Goal: Communication & Community: Answer question/provide support

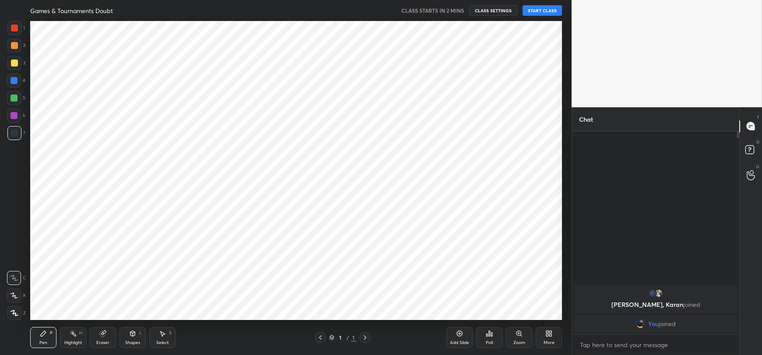
scroll to position [43496, 43259]
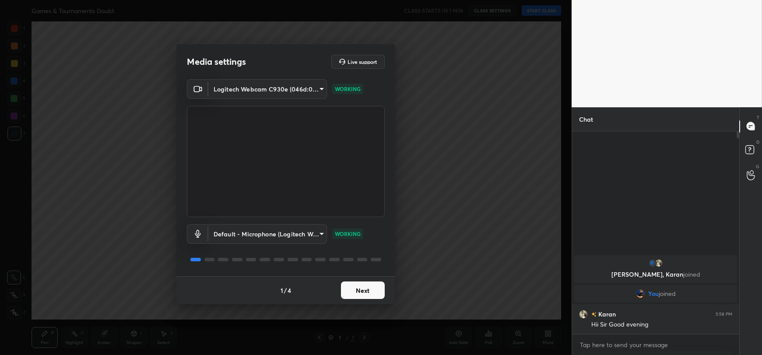
click at [361, 289] on button "Next" at bounding box center [363, 291] width 44 height 18
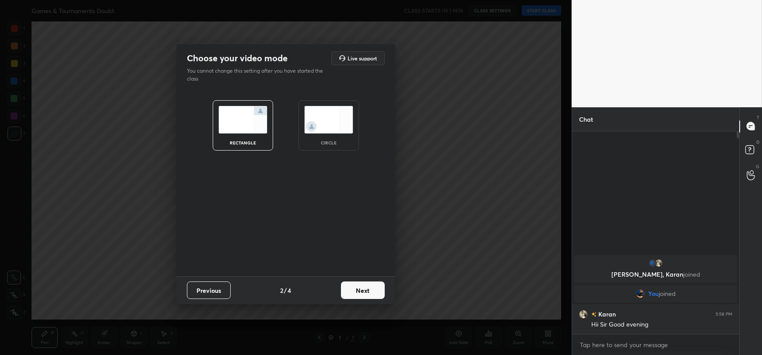
click at [361, 289] on button "Next" at bounding box center [363, 291] width 44 height 18
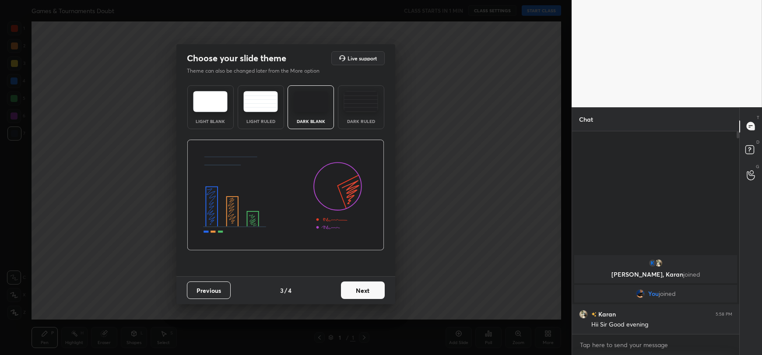
click at [361, 289] on button "Next" at bounding box center [363, 291] width 44 height 18
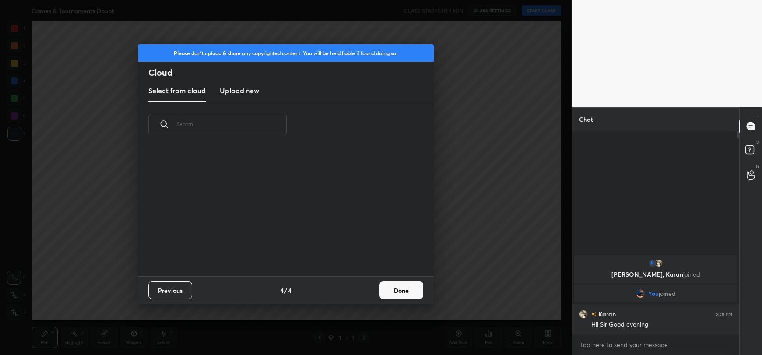
scroll to position [2, 4]
click at [399, 289] on button "Done" at bounding box center [402, 291] width 44 height 18
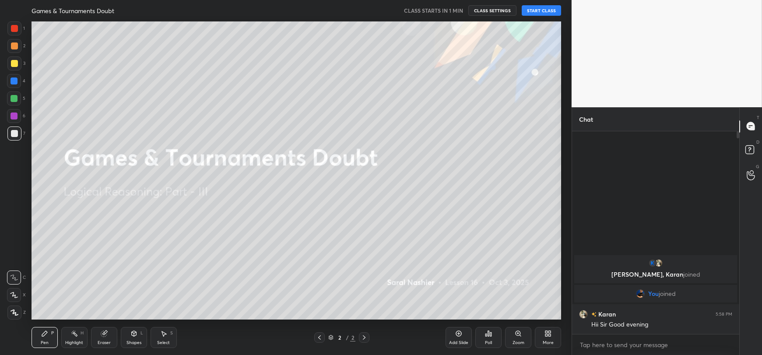
click at [539, 8] on button "START CLASS" at bounding box center [541, 10] width 39 height 11
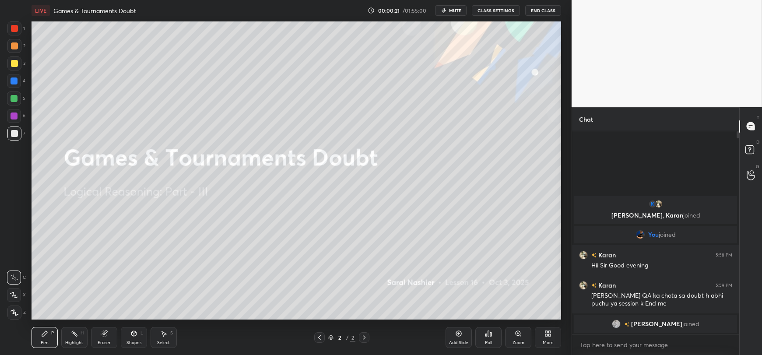
click at [553, 335] on div "More" at bounding box center [548, 337] width 26 height 21
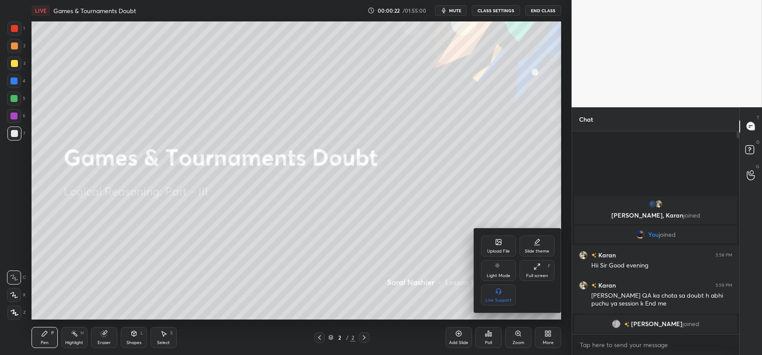
click at [492, 242] on div "Upload File" at bounding box center [498, 246] width 35 height 21
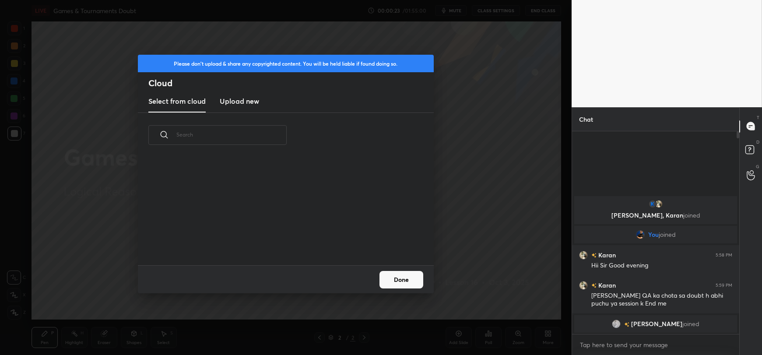
scroll to position [108, 281]
click at [241, 99] on h3 "Upload new" at bounding box center [239, 101] width 39 height 11
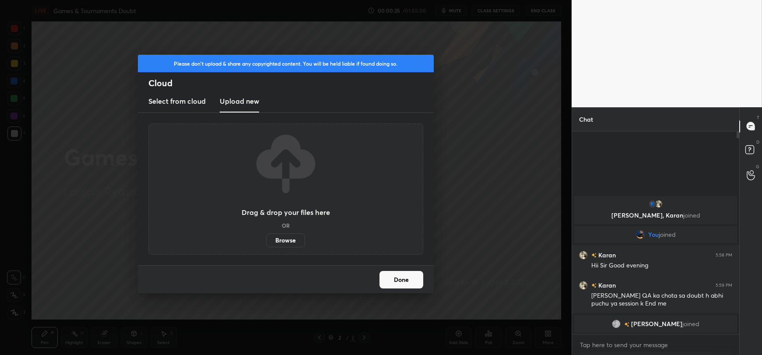
click at [295, 234] on label "Browse" at bounding box center [285, 240] width 39 height 14
click at [266, 234] on input "Browse" at bounding box center [266, 240] width 0 height 14
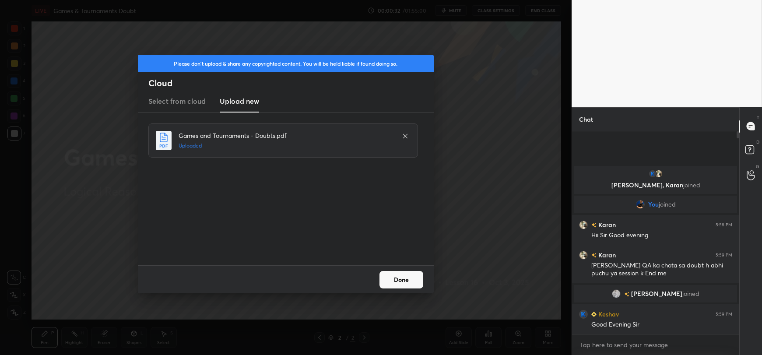
click at [390, 276] on button "Done" at bounding box center [402, 280] width 44 height 18
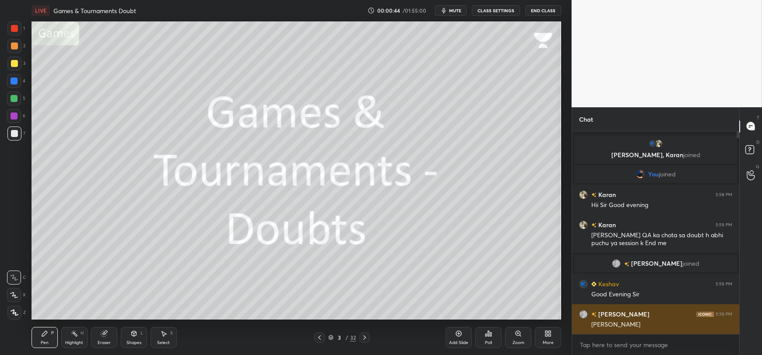
click at [624, 313] on h6 "[PERSON_NAME]" at bounding box center [623, 314] width 53 height 9
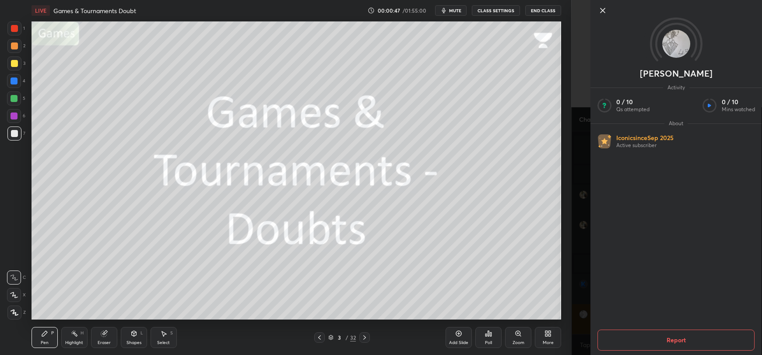
click at [602, 8] on icon at bounding box center [603, 10] width 11 height 11
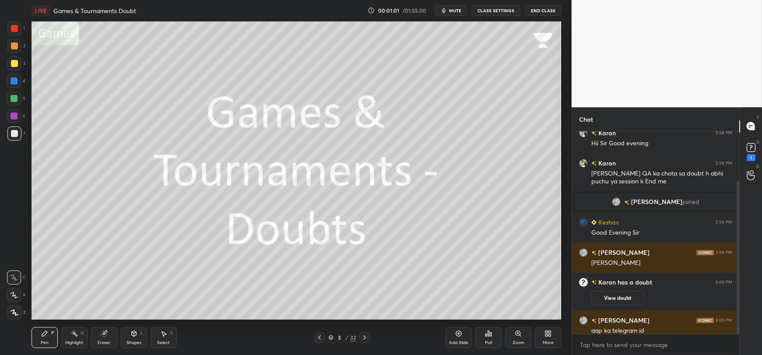
scroll to position [65, 0]
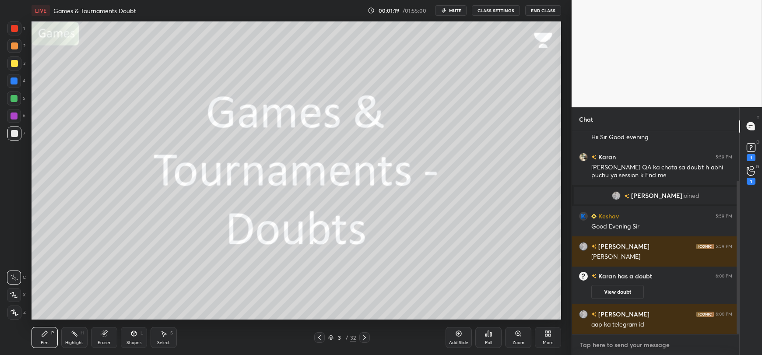
type textarea "x"
click at [609, 344] on textarea at bounding box center [655, 345] width 153 height 14
paste textarea "[URL][DOMAIN_NAME]"
type textarea "[URL][DOMAIN_NAME]"
type textarea "x"
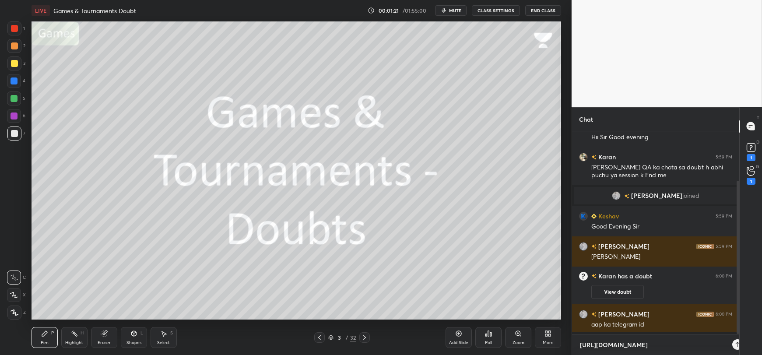
scroll to position [222, 165]
type textarea "[URL][DOMAIN_NAME]"
type textarea "x"
click at [728, 346] on icon at bounding box center [725, 344] width 7 height 7
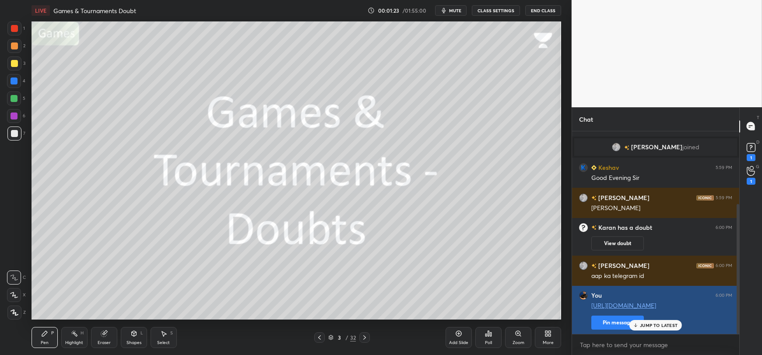
click at [605, 320] on button "Pin message" at bounding box center [618, 323] width 53 height 14
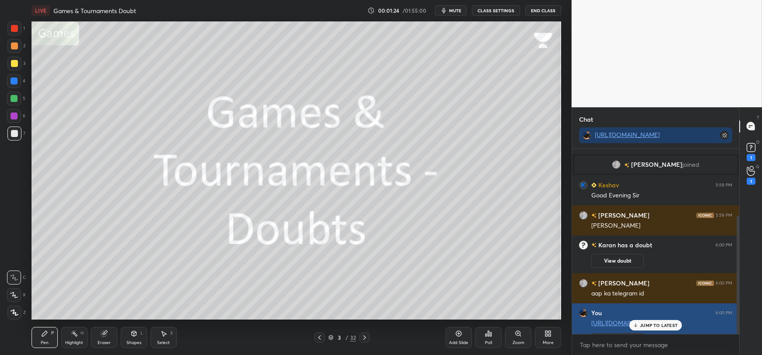
scroll to position [204, 165]
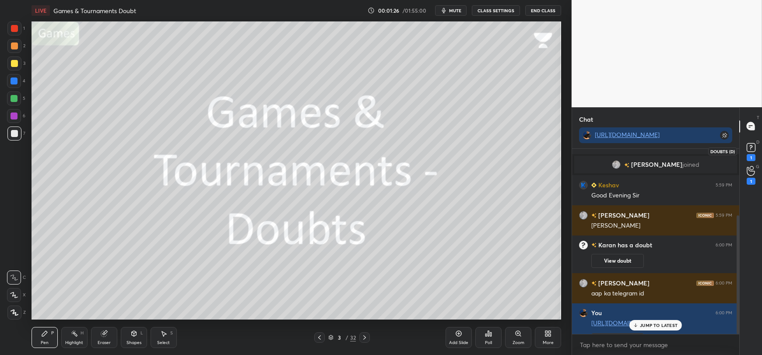
click at [751, 141] on icon at bounding box center [751, 147] width 13 height 13
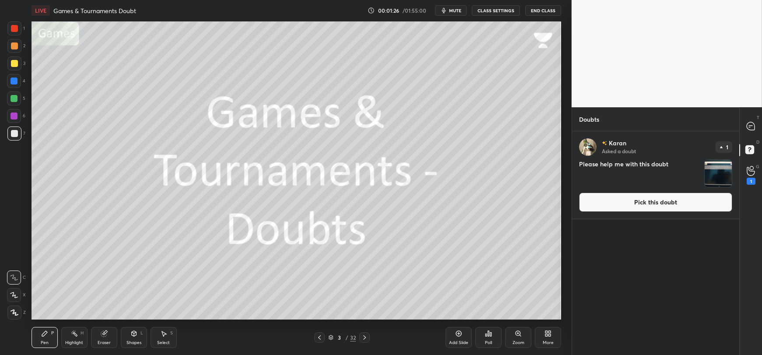
scroll to position [222, 165]
click at [754, 171] on icon at bounding box center [751, 171] width 8 height 9
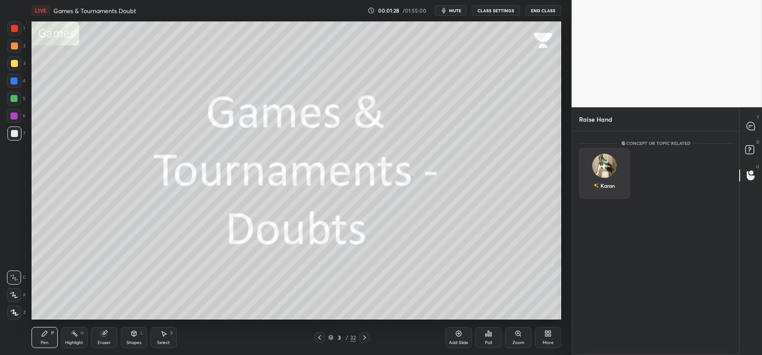
click at [596, 172] on div "Karan" at bounding box center [604, 173] width 51 height 51
click at [609, 196] on button "INVITE" at bounding box center [604, 191] width 43 height 11
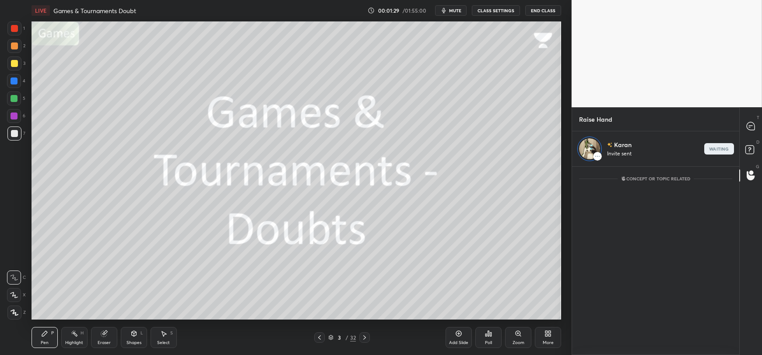
scroll to position [186, 165]
click at [752, 147] on rect at bounding box center [750, 149] width 8 height 8
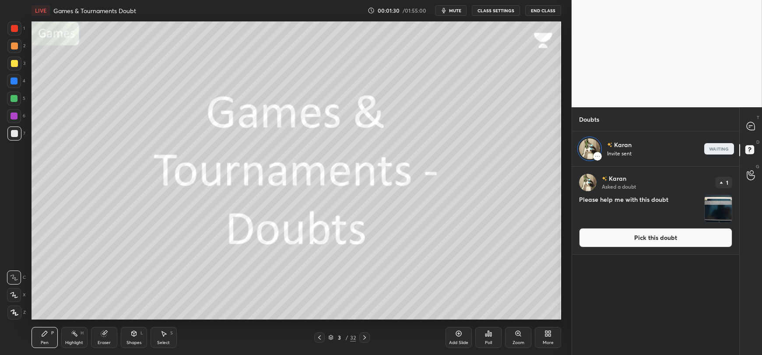
scroll to position [186, 165]
click at [651, 236] on button "Pick this doubt" at bounding box center [655, 237] width 153 height 19
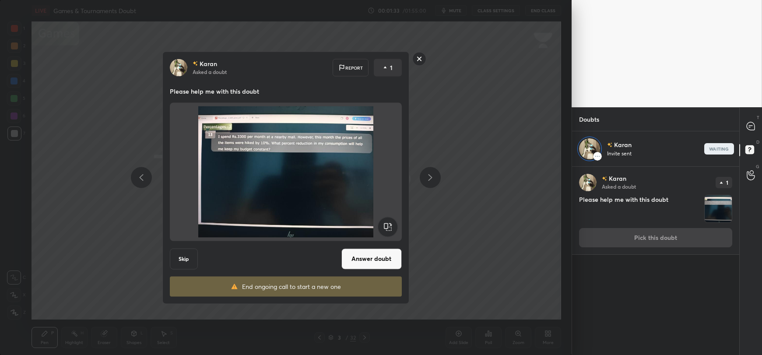
click at [380, 260] on button "Answer doubt" at bounding box center [372, 258] width 60 height 21
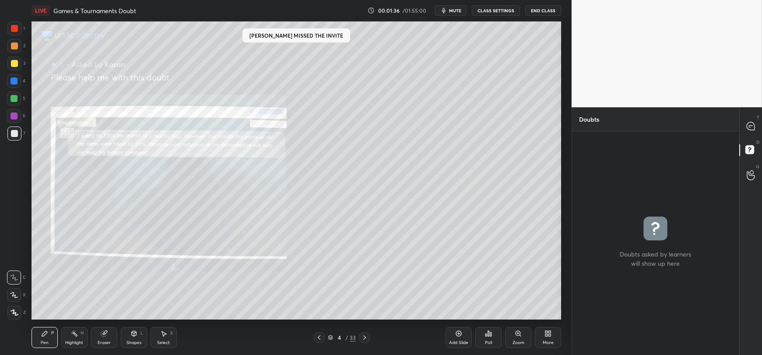
scroll to position [222, 165]
click at [748, 126] on icon at bounding box center [751, 126] width 8 height 8
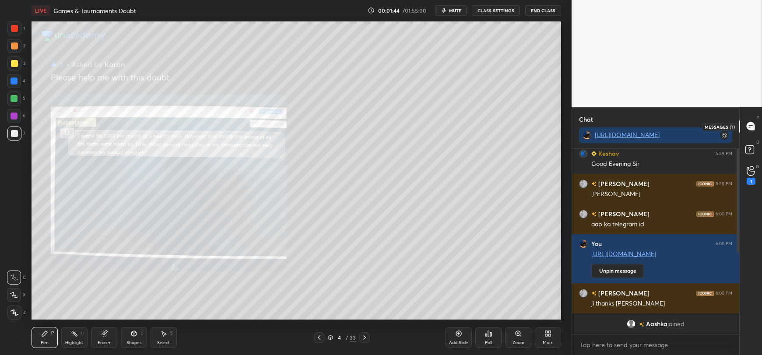
scroll to position [183, 165]
click at [752, 168] on icon at bounding box center [751, 171] width 8 height 10
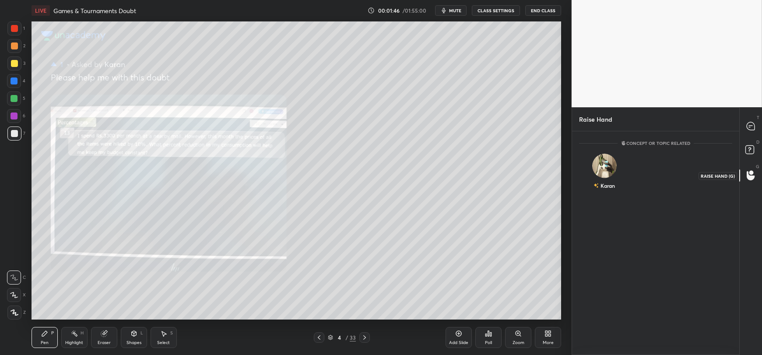
scroll to position [3, 3]
click at [604, 171] on div "Karan INVITE" at bounding box center [604, 175] width 51 height 55
click at [604, 193] on button "INVITE" at bounding box center [604, 191] width 43 height 11
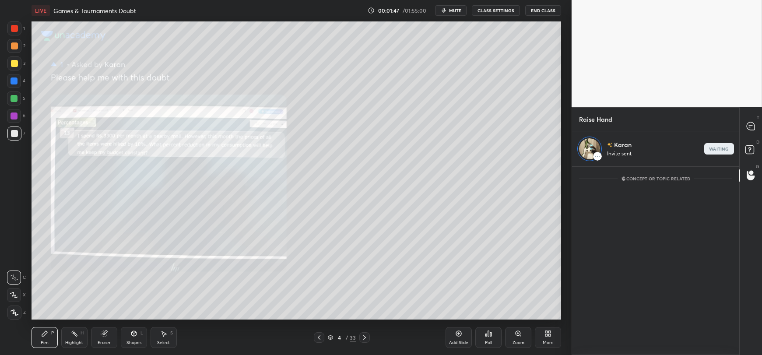
scroll to position [186, 165]
click at [752, 124] on icon at bounding box center [751, 126] width 8 height 8
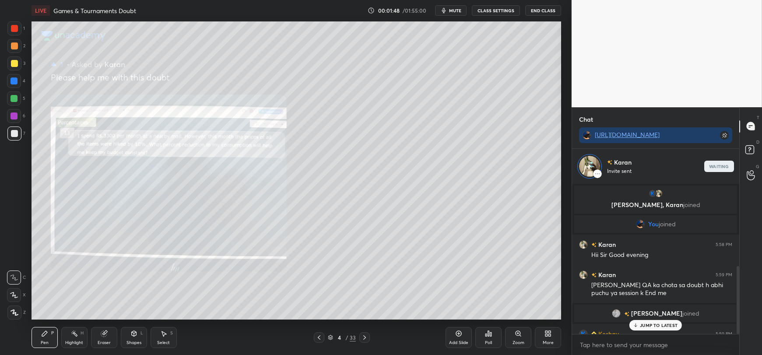
scroll to position [148, 165]
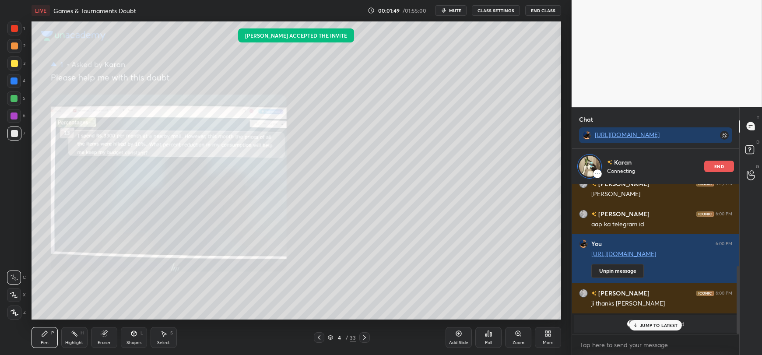
click at [661, 321] on div "JUMP TO LATEST" at bounding box center [656, 325] width 53 height 11
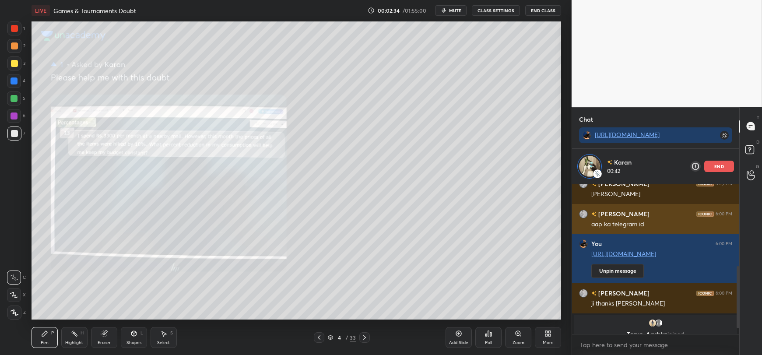
scroll to position [211, 0]
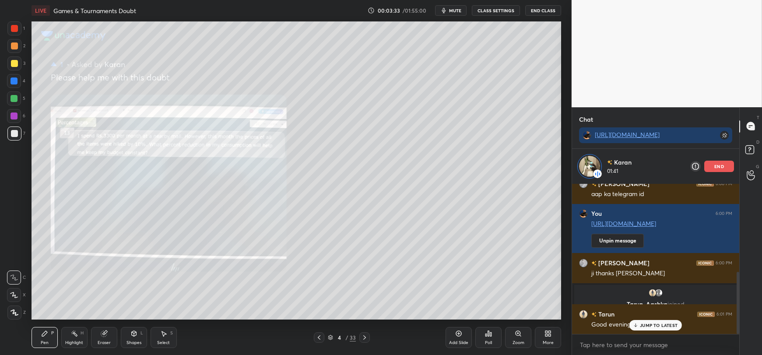
click at [654, 328] on p "JUMP TO LATEST" at bounding box center [659, 325] width 38 height 5
click at [716, 166] on p "end" at bounding box center [720, 166] width 10 height 4
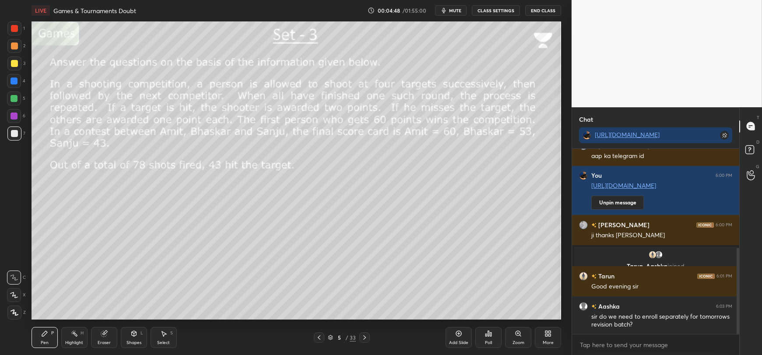
scroll to position [244, 0]
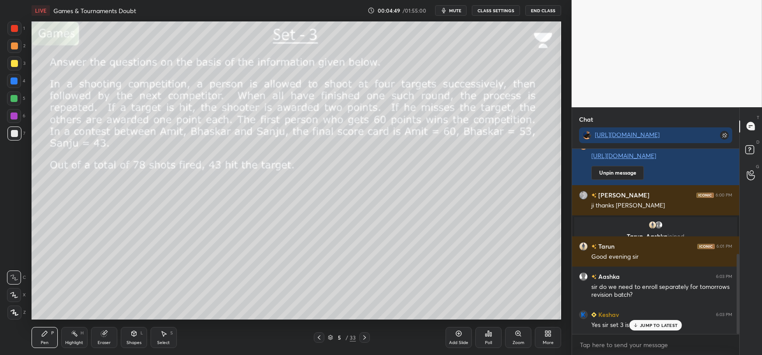
click at [641, 325] on p "JUMP TO LATEST" at bounding box center [659, 325] width 38 height 5
click at [105, 339] on div "Eraser" at bounding box center [104, 337] width 26 height 21
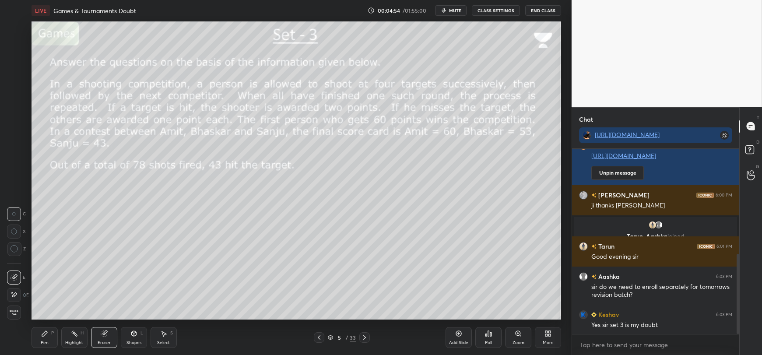
click at [15, 312] on span "Erase all" at bounding box center [13, 313] width 13 height 6
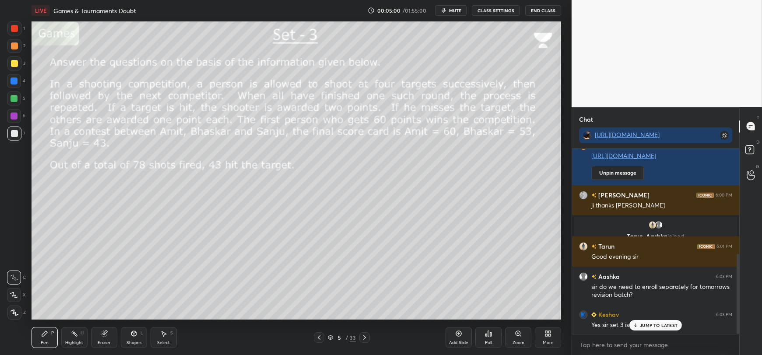
click at [648, 325] on p "JUMP TO LATEST" at bounding box center [659, 325] width 38 height 5
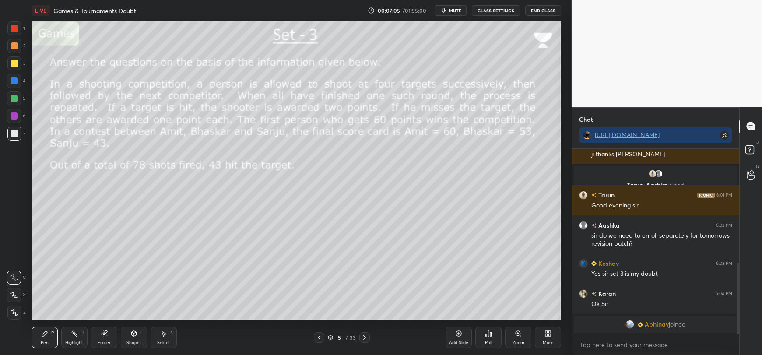
scroll to position [325, 0]
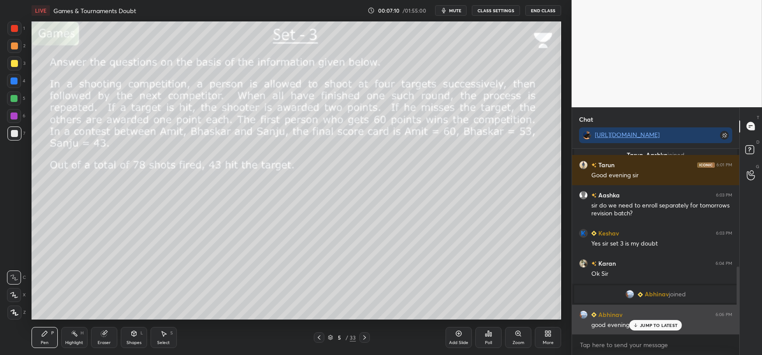
click at [649, 324] on p "JUMP TO LATEST" at bounding box center [659, 325] width 38 height 5
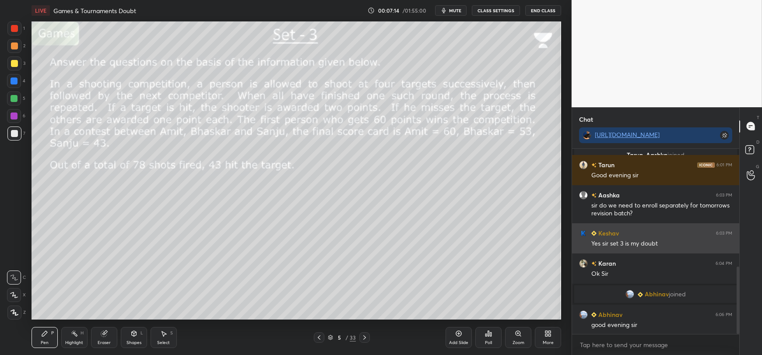
scroll to position [356, 0]
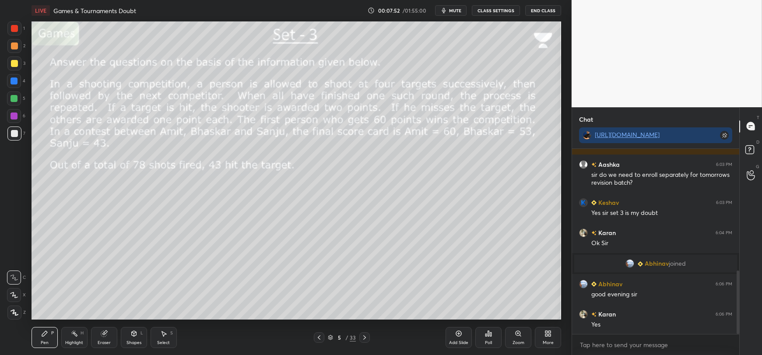
click at [11, 67] on div at bounding box center [14, 63] width 14 height 14
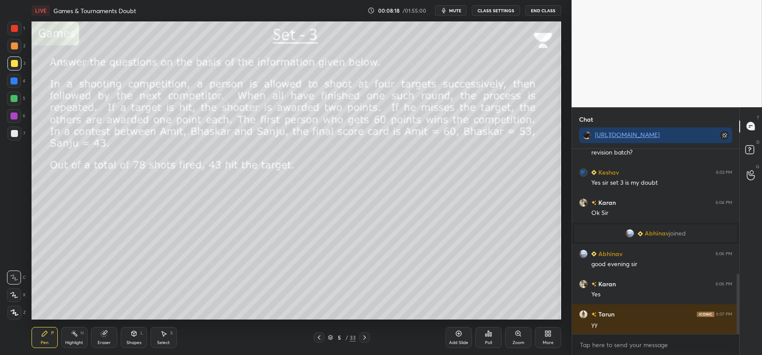
click at [11, 136] on div at bounding box center [14, 133] width 7 height 7
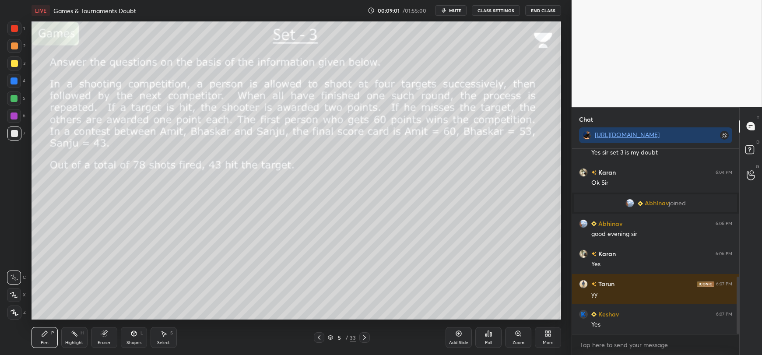
click at [12, 98] on div at bounding box center [14, 98] width 7 height 7
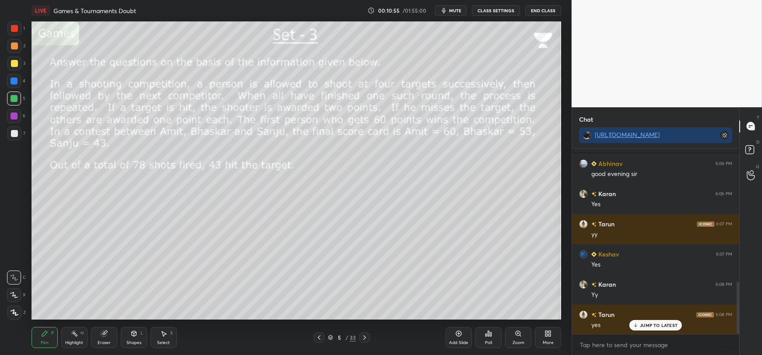
scroll to position [497, 0]
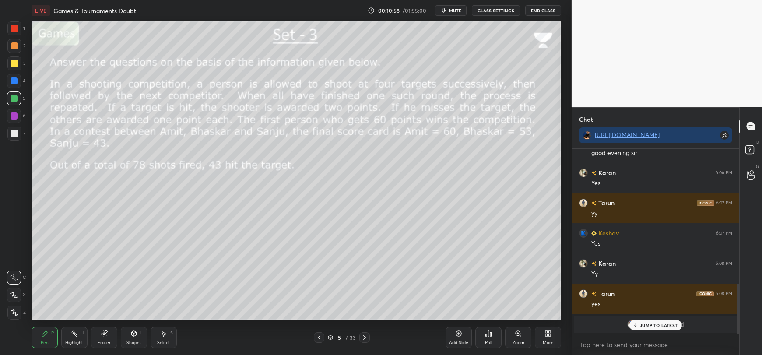
click at [644, 328] on p "JUMP TO LATEST" at bounding box center [659, 325] width 38 height 5
click at [651, 324] on span "Roman" at bounding box center [657, 324] width 21 height 7
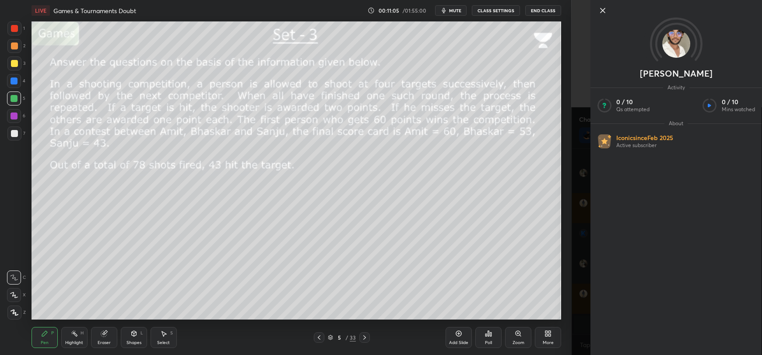
click at [600, 10] on icon at bounding box center [603, 10] width 11 height 11
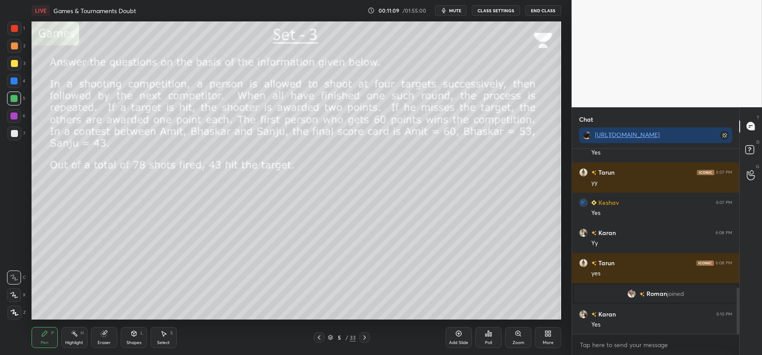
scroll to position [558, 0]
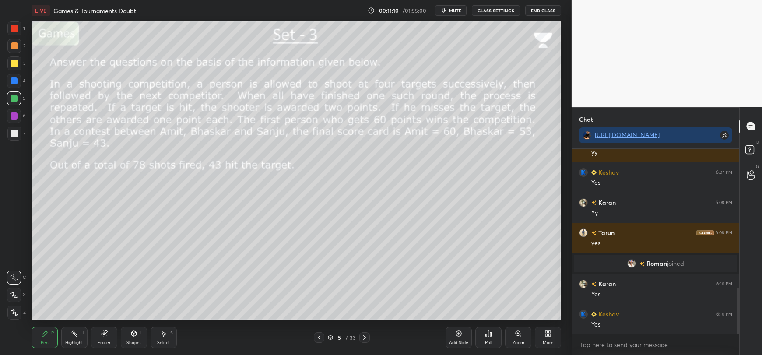
click at [655, 262] on span "Roman" at bounding box center [657, 263] width 21 height 7
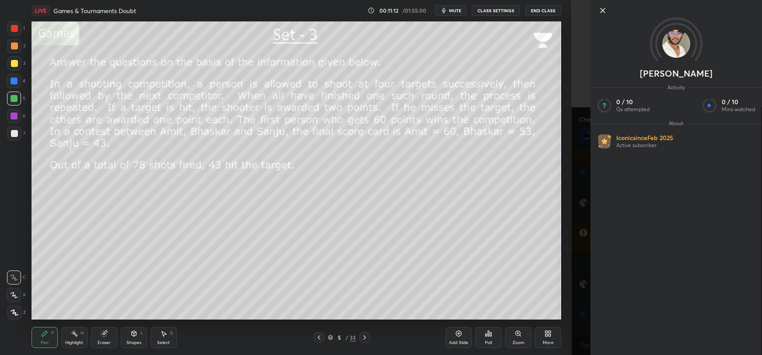
click at [604, 11] on icon at bounding box center [603, 10] width 4 height 4
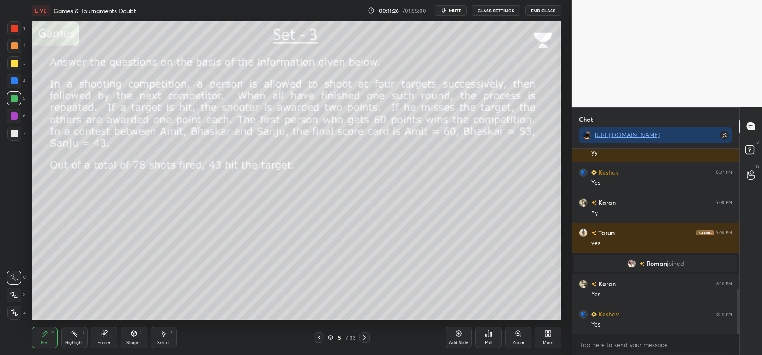
scroll to position [588, 0]
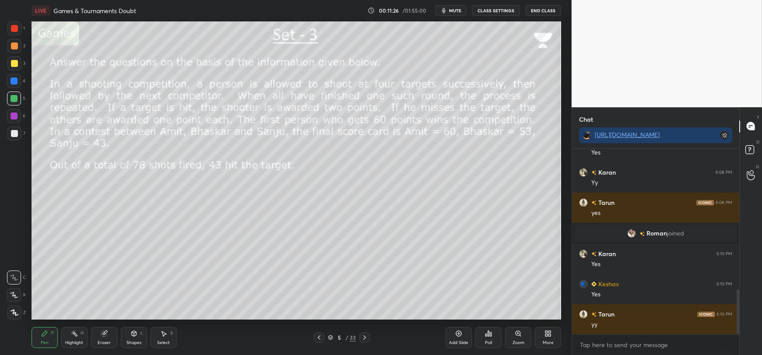
click at [16, 139] on div at bounding box center [14, 134] width 14 height 14
click at [106, 337] on icon at bounding box center [104, 333] width 7 height 7
click at [14, 293] on icon at bounding box center [14, 294] width 7 height 7
click at [44, 334] on icon at bounding box center [44, 333] width 5 height 5
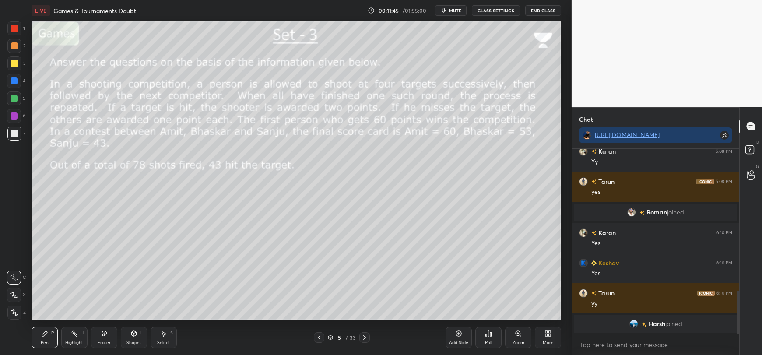
click at [105, 335] on icon at bounding box center [104, 334] width 5 height 4
click at [42, 340] on div "Pen P" at bounding box center [45, 337] width 26 height 21
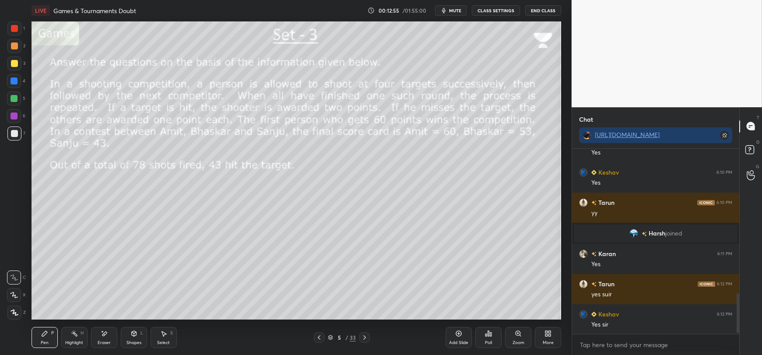
scroll to position [693, 0]
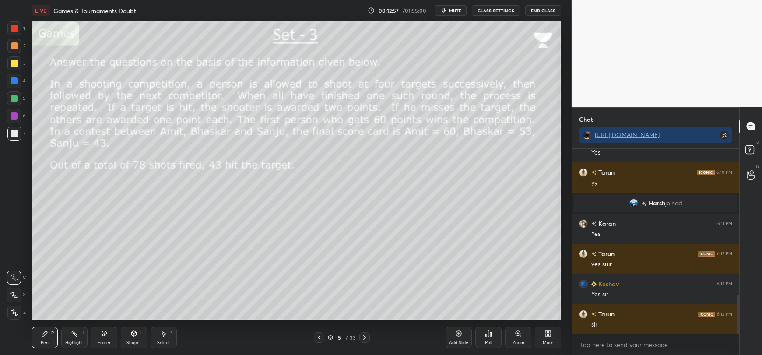
click at [100, 333] on div "Eraser" at bounding box center [104, 337] width 26 height 21
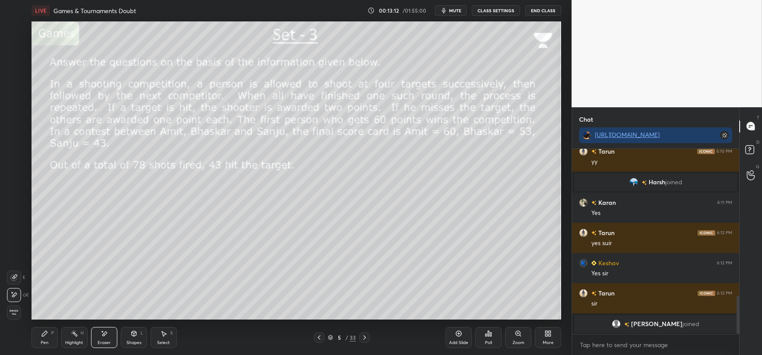
click at [44, 337] on icon at bounding box center [44, 333] width 7 height 7
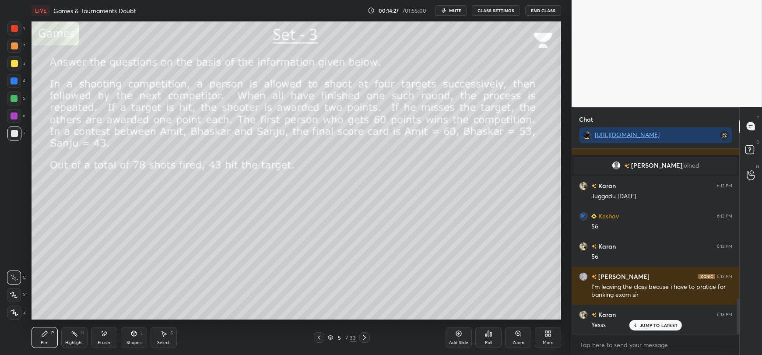
scroll to position [817, 0]
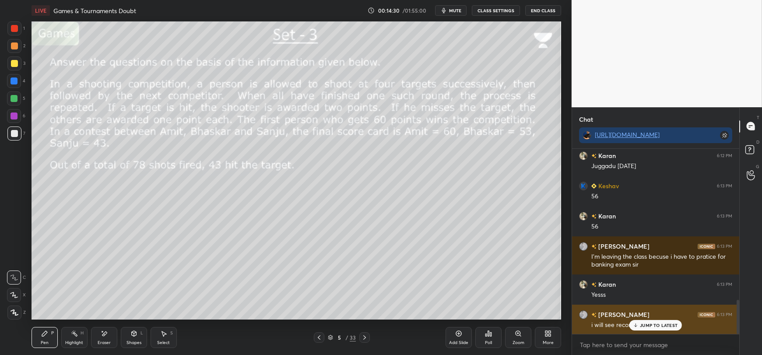
click at [635, 327] on icon at bounding box center [636, 325] width 6 height 5
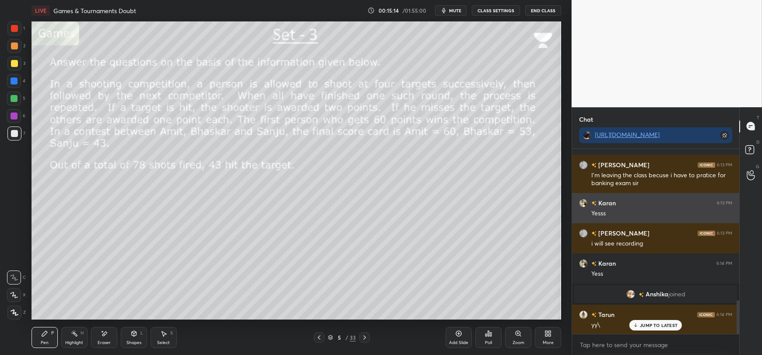
scroll to position [871, 0]
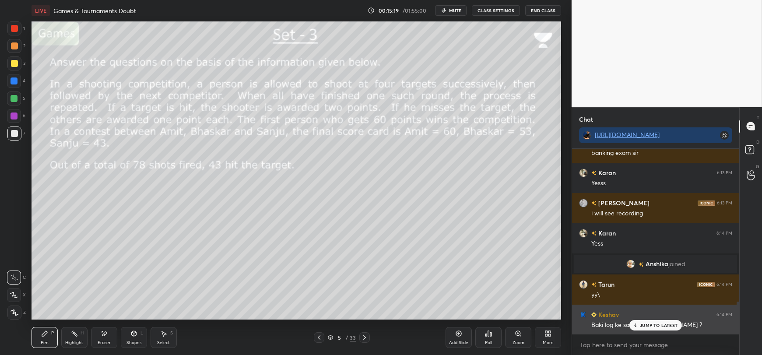
click at [639, 327] on div "JUMP TO LATEST" at bounding box center [656, 325] width 53 height 11
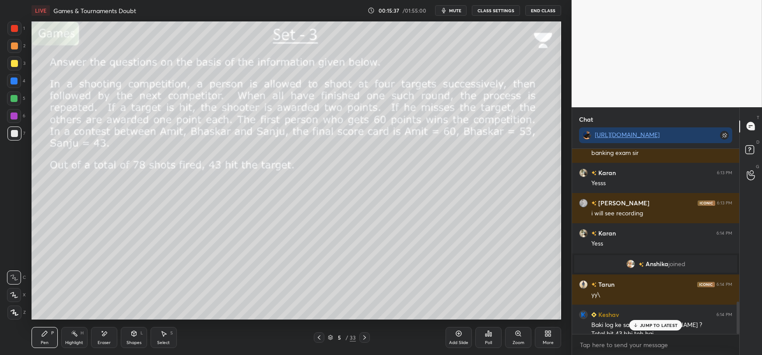
scroll to position [880, 0]
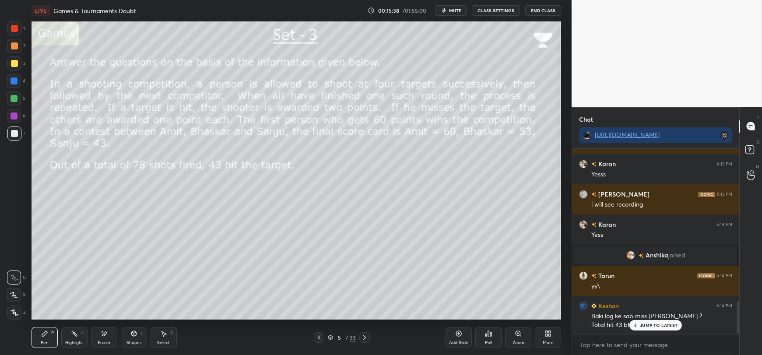
click at [639, 326] on icon at bounding box center [636, 325] width 6 height 5
click at [103, 336] on icon at bounding box center [104, 333] width 7 height 7
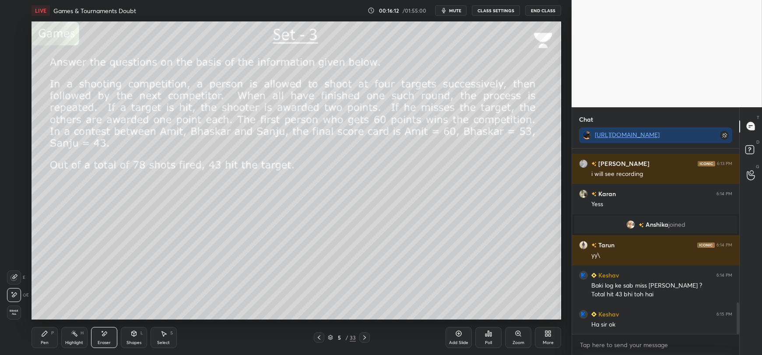
scroll to position [941, 0]
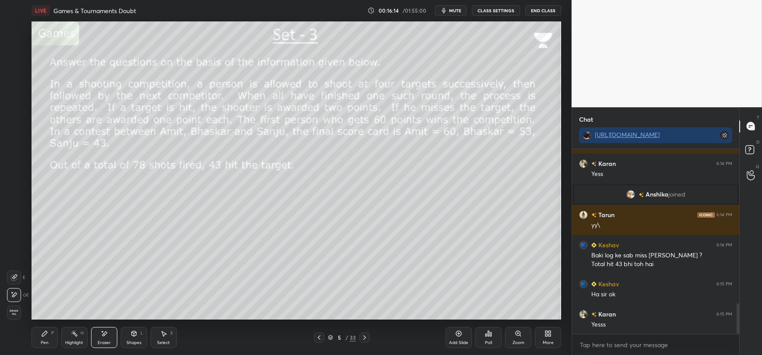
click at [44, 339] on div "Pen P" at bounding box center [45, 337] width 26 height 21
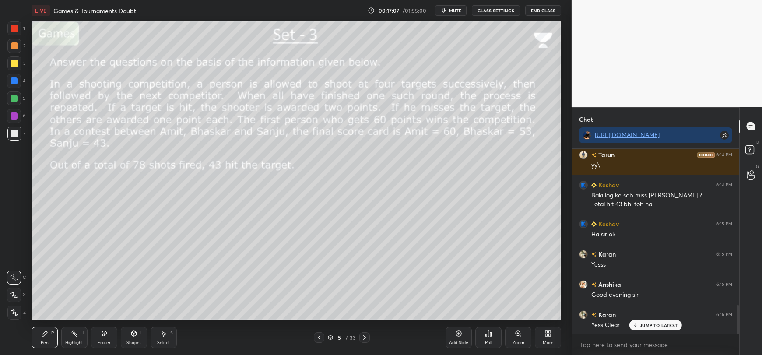
scroll to position [1031, 0]
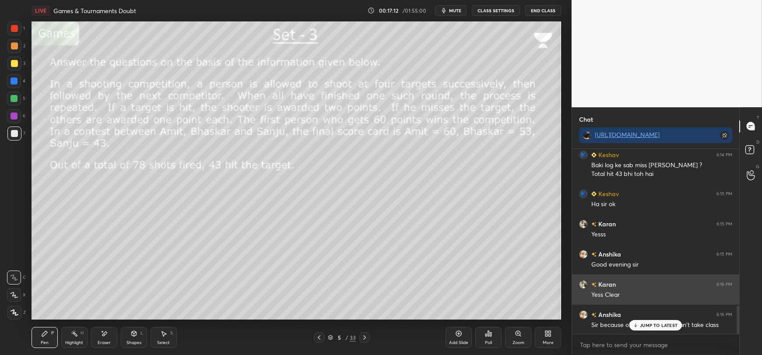
click at [637, 327] on icon at bounding box center [636, 325] width 6 height 5
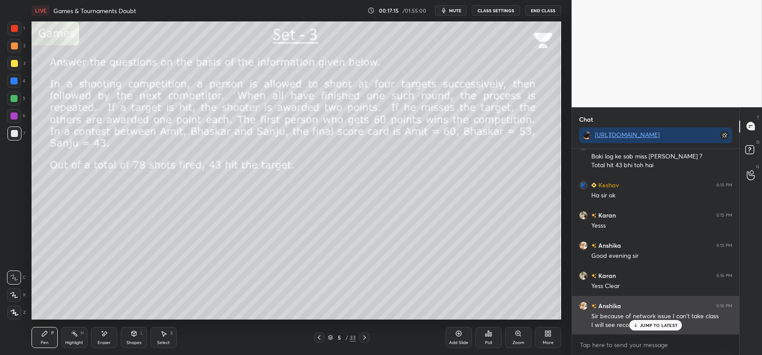
click at [640, 325] on div "JUMP TO LATEST" at bounding box center [656, 325] width 53 height 11
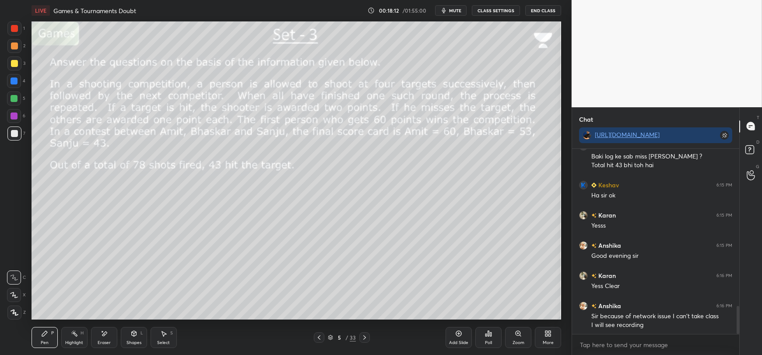
click at [102, 338] on icon at bounding box center [104, 333] width 7 height 7
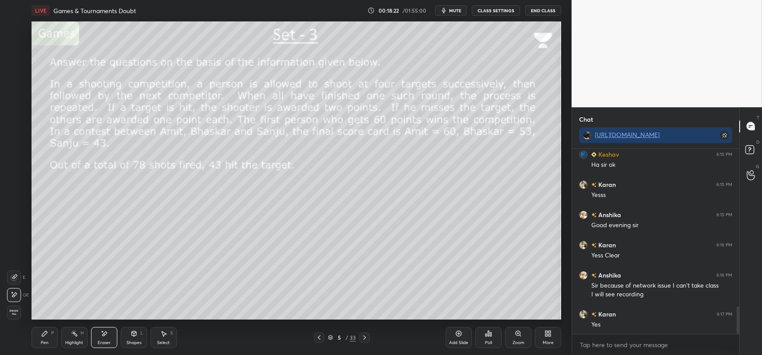
click at [42, 335] on icon at bounding box center [44, 333] width 5 height 5
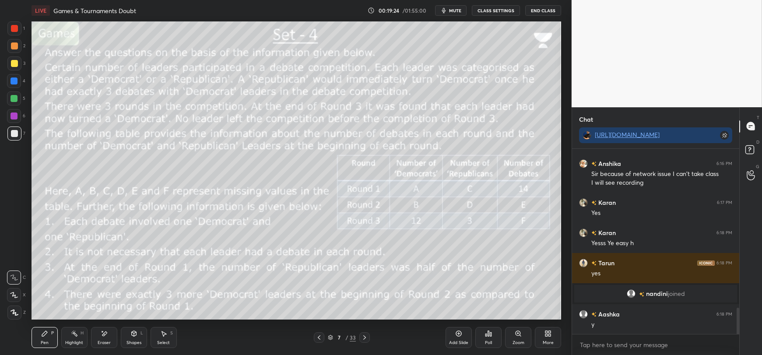
scroll to position [1156, 0]
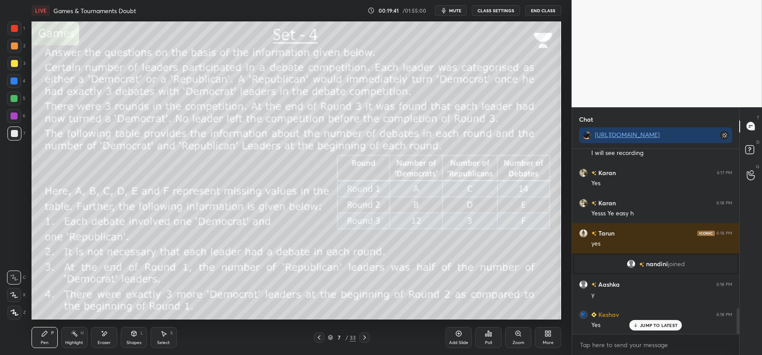
click at [74, 337] on icon at bounding box center [74, 333] width 7 height 7
click at [15, 62] on div at bounding box center [14, 63] width 7 height 7
click at [38, 334] on div "Pen P" at bounding box center [45, 337] width 26 height 21
click at [15, 133] on div at bounding box center [14, 133] width 7 height 7
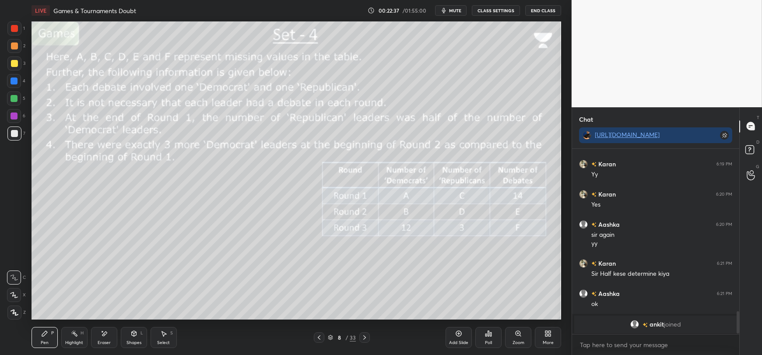
scroll to position [1367, 0]
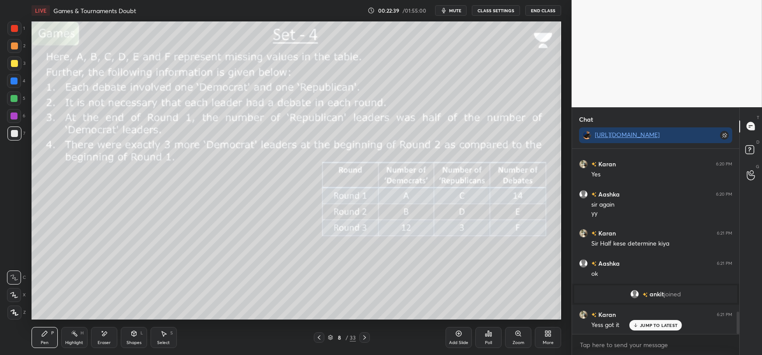
click at [641, 326] on p "JUMP TO LATEST" at bounding box center [659, 325] width 38 height 5
click at [104, 336] on icon at bounding box center [104, 333] width 7 height 7
click at [37, 339] on div "Pen P" at bounding box center [45, 337] width 26 height 21
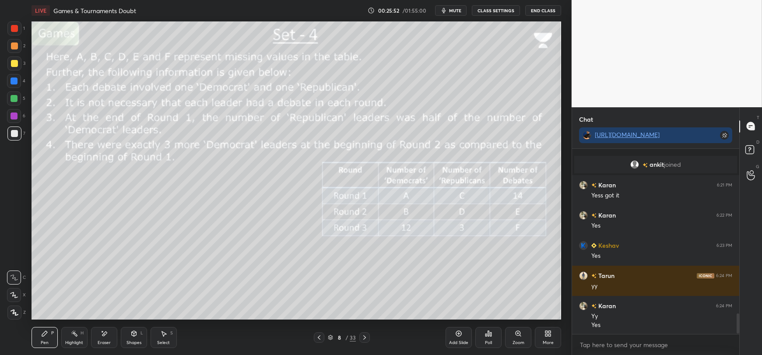
scroll to position [1527, 0]
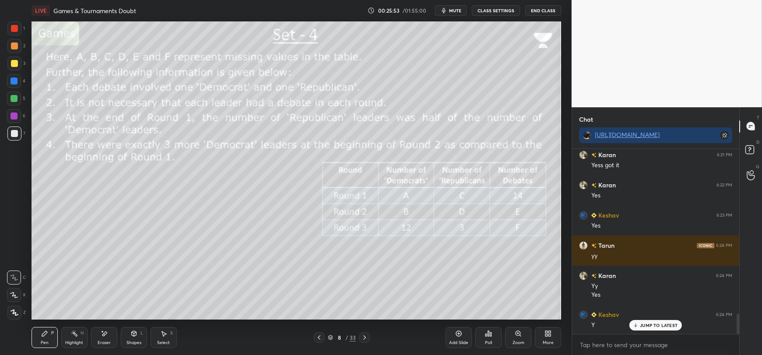
click at [639, 327] on icon at bounding box center [636, 325] width 6 height 5
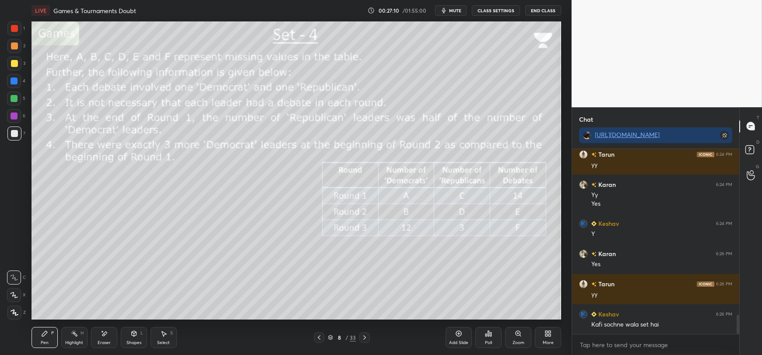
scroll to position [1648, 0]
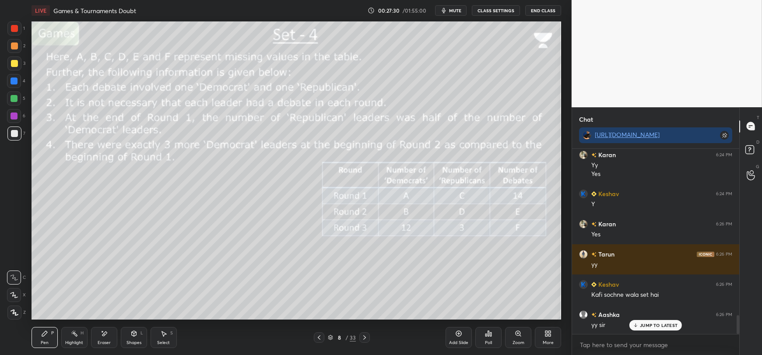
click at [14, 66] on div at bounding box center [14, 63] width 7 height 7
click at [17, 132] on div at bounding box center [14, 133] width 7 height 7
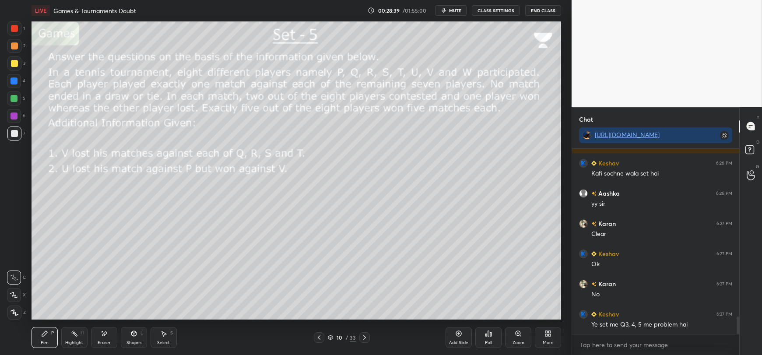
scroll to position [1799, 0]
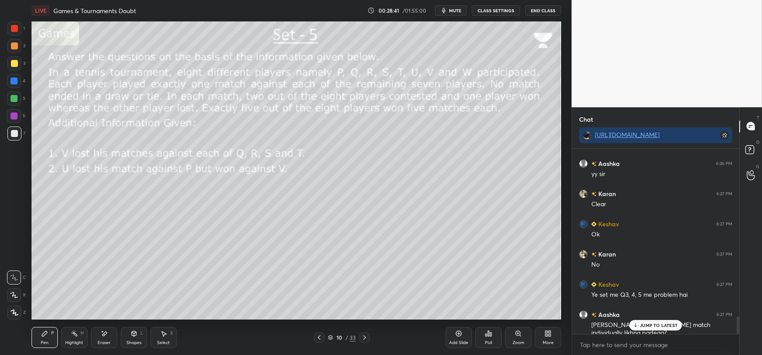
click at [656, 328] on p "JUMP TO LATEST" at bounding box center [659, 325] width 38 height 5
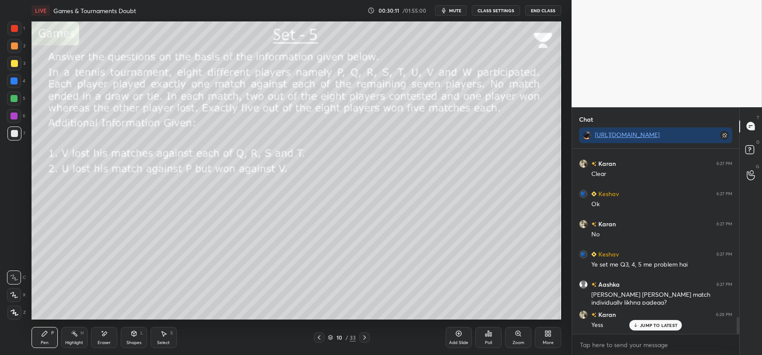
click at [454, 13] on span "mute" at bounding box center [455, 10] width 12 height 6
click at [448, 12] on span "unmute" at bounding box center [454, 10] width 19 height 6
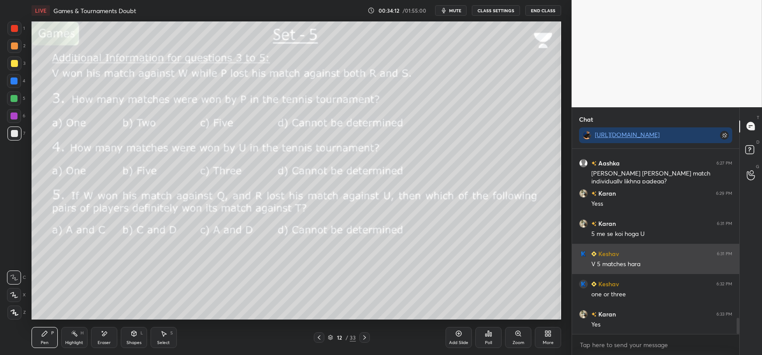
scroll to position [1959, 0]
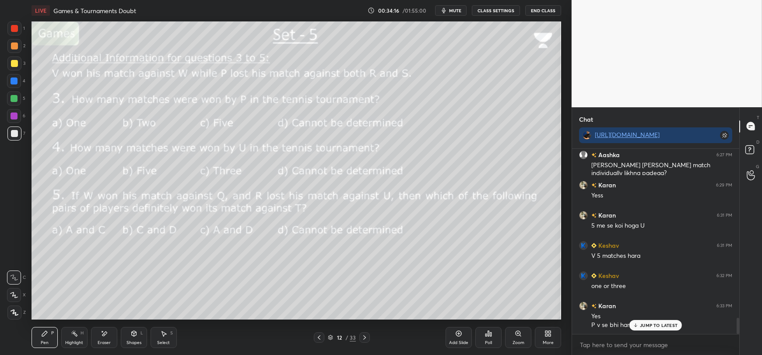
click at [656, 327] on p "JUMP TO LATEST" at bounding box center [659, 325] width 38 height 5
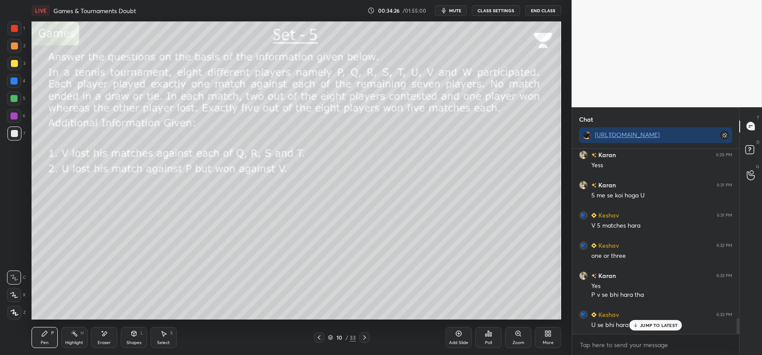
scroll to position [2019, 0]
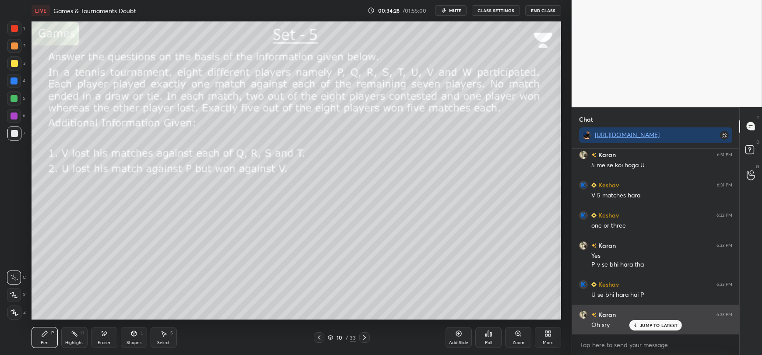
click at [643, 322] on div "JUMP TO LATEST" at bounding box center [656, 325] width 53 height 11
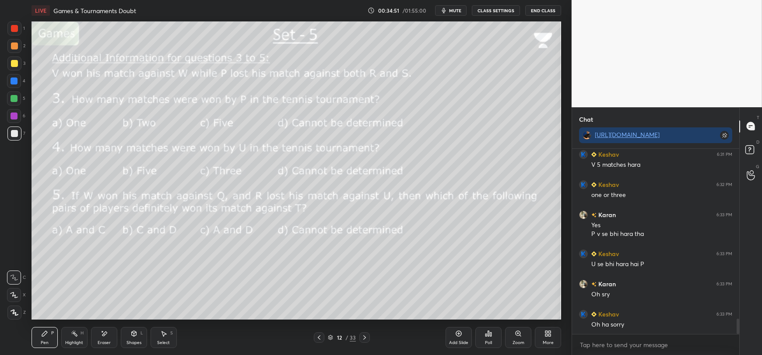
scroll to position [2080, 0]
click at [109, 338] on div "Eraser" at bounding box center [104, 337] width 26 height 21
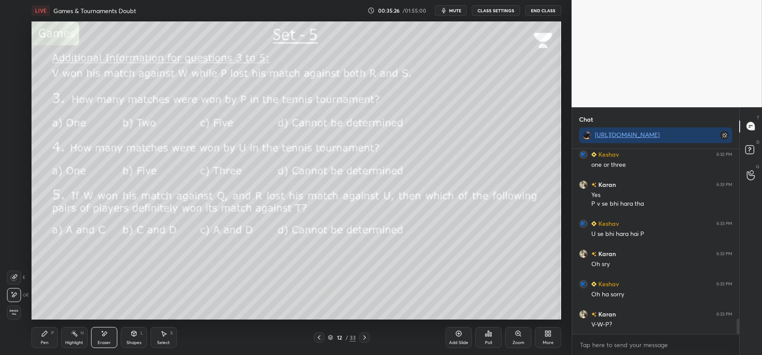
click at [46, 336] on icon at bounding box center [44, 333] width 7 height 7
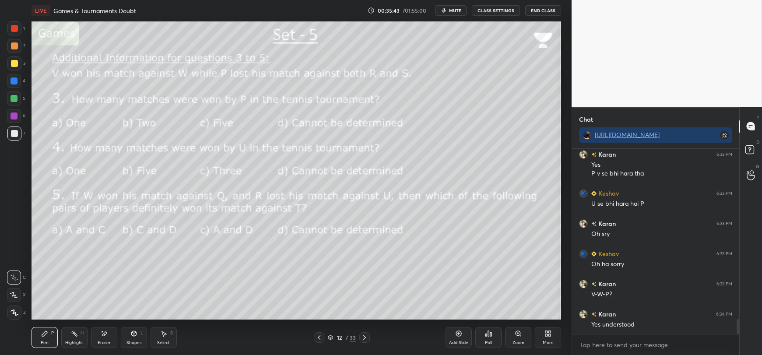
scroll to position [2140, 0]
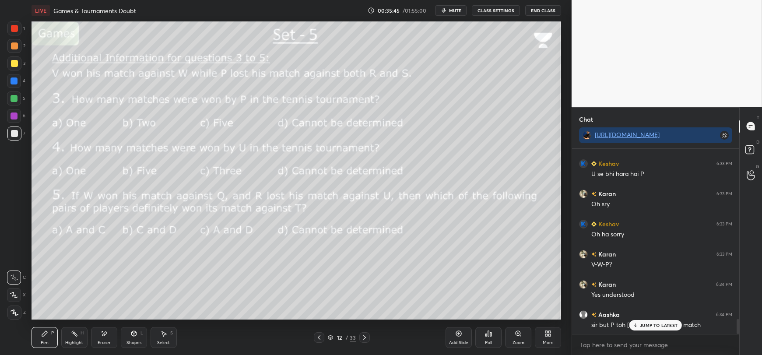
click at [636, 325] on icon at bounding box center [636, 325] width 6 height 5
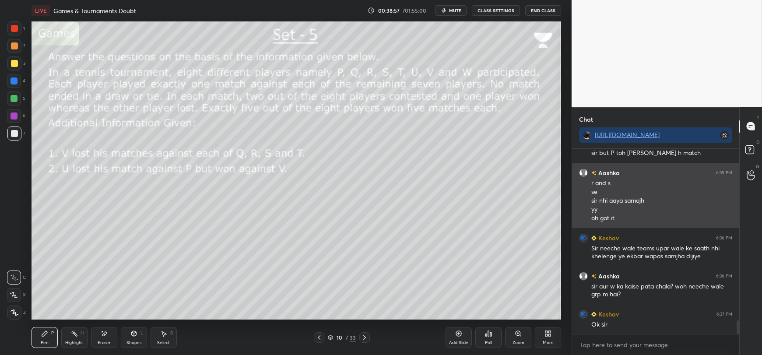
scroll to position [2342, 0]
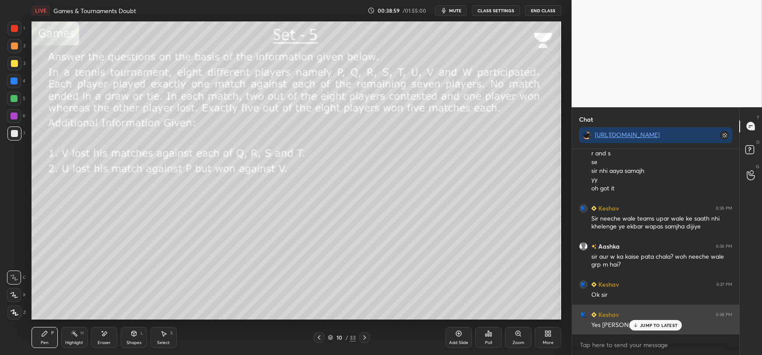
click at [639, 324] on div "JUMP TO LATEST" at bounding box center [656, 325] width 53 height 11
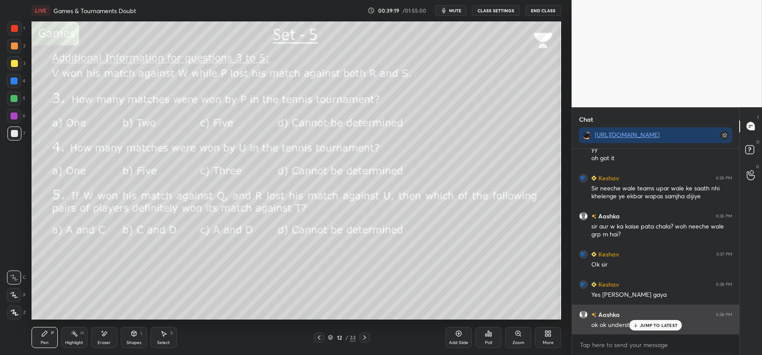
click at [659, 327] on p "JUMP TO LATEST" at bounding box center [659, 325] width 38 height 5
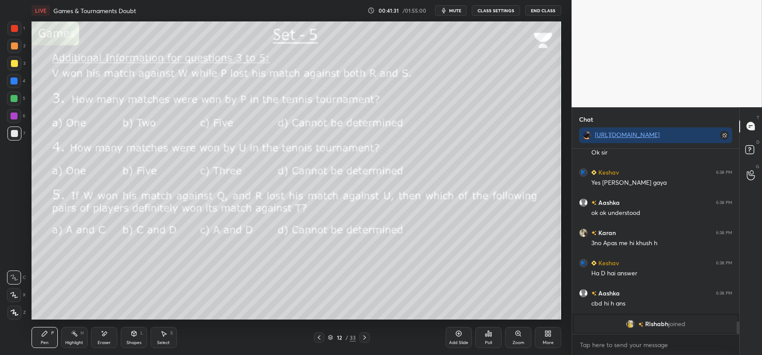
scroll to position [2141, 0]
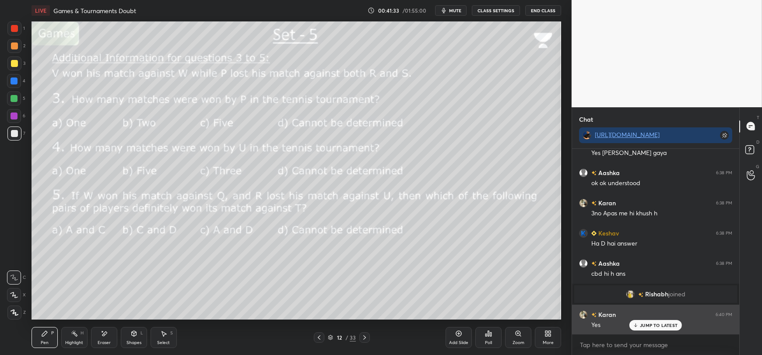
click at [642, 325] on p "JUMP TO LATEST" at bounding box center [659, 325] width 38 height 5
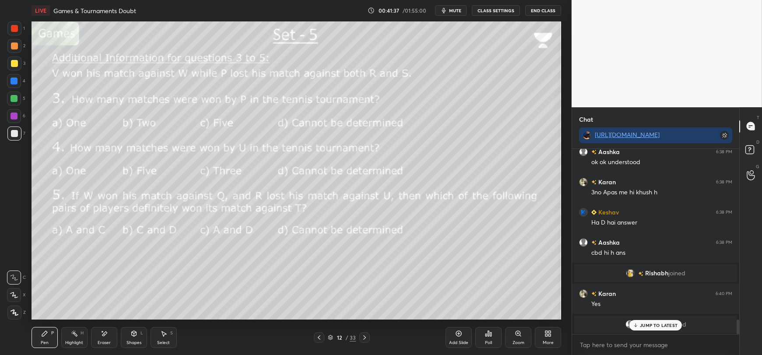
click at [658, 325] on p "JUMP TO LATEST" at bounding box center [659, 325] width 38 height 5
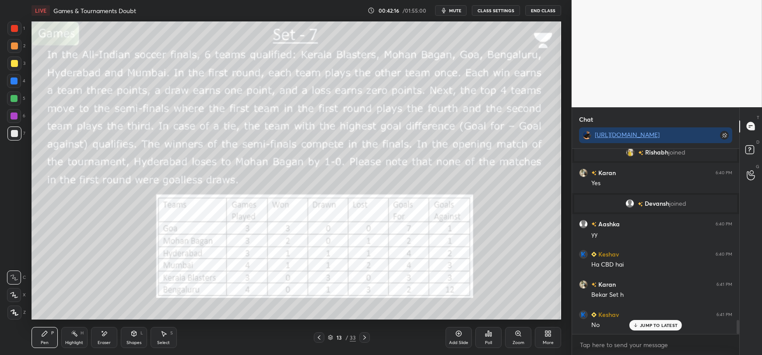
scroll to position [2263, 0]
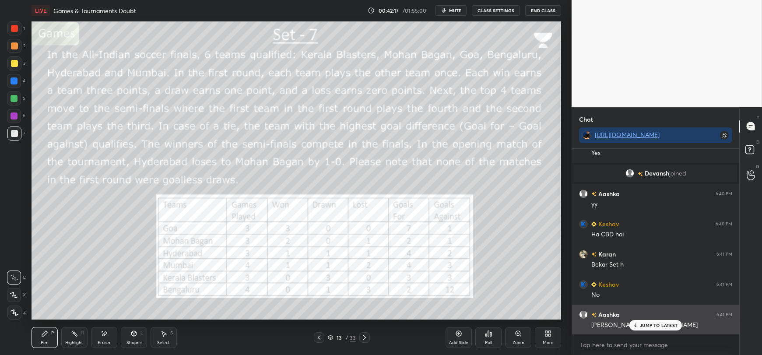
click at [638, 322] on div "JUMP TO LATEST" at bounding box center [656, 325] width 53 height 11
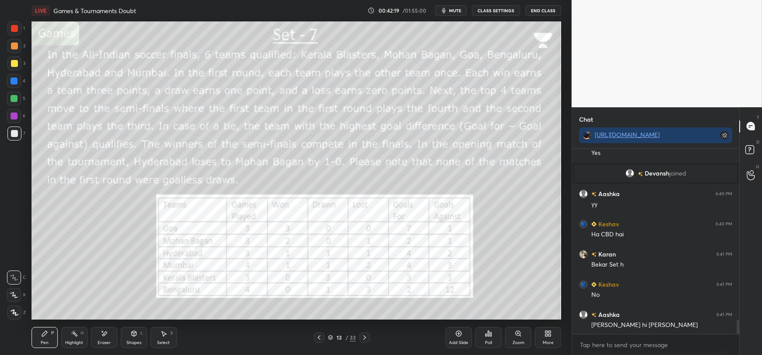
scroll to position [2272, 0]
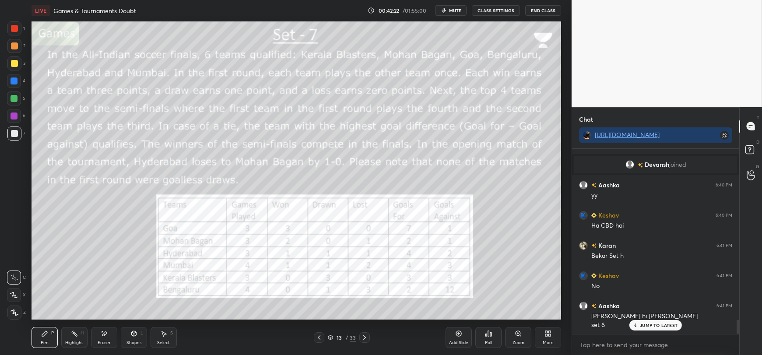
click at [638, 327] on icon at bounding box center [636, 325] width 6 height 5
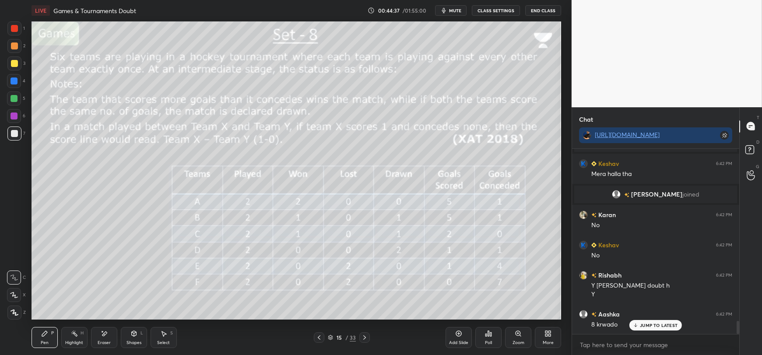
scroll to position [2439, 0]
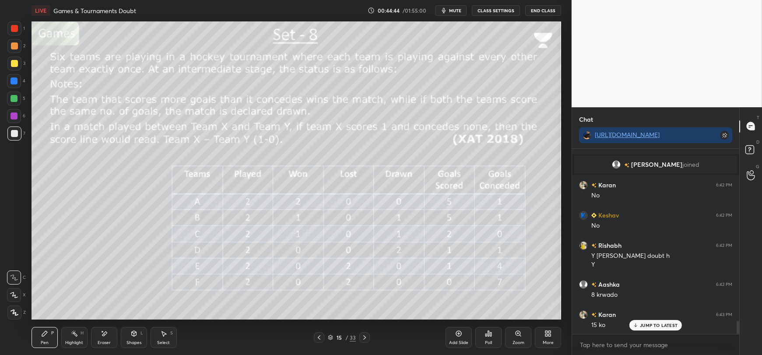
click at [642, 325] on p "JUMP TO LATEST" at bounding box center [659, 325] width 38 height 5
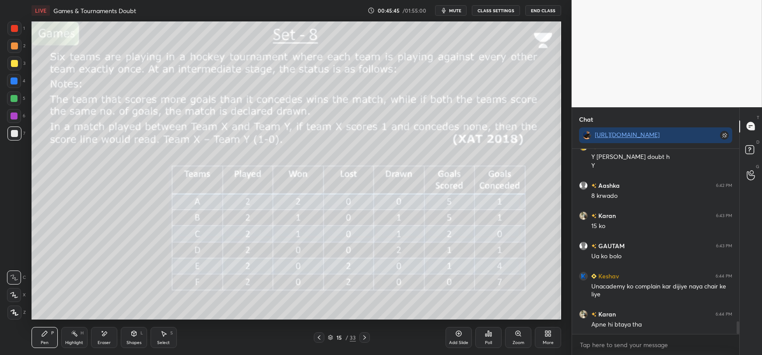
scroll to position [2568, 0]
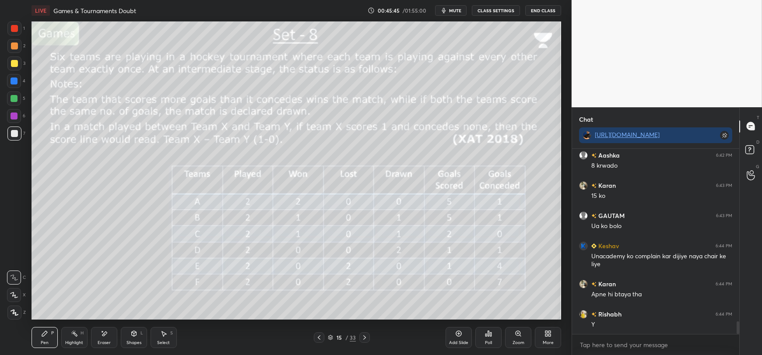
click at [11, 64] on div at bounding box center [14, 63] width 7 height 7
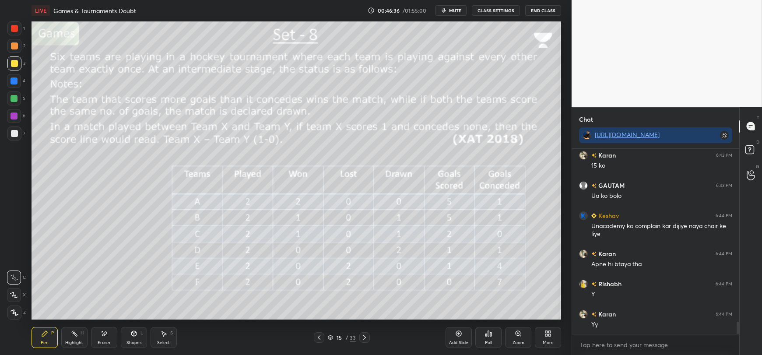
scroll to position [2628, 0]
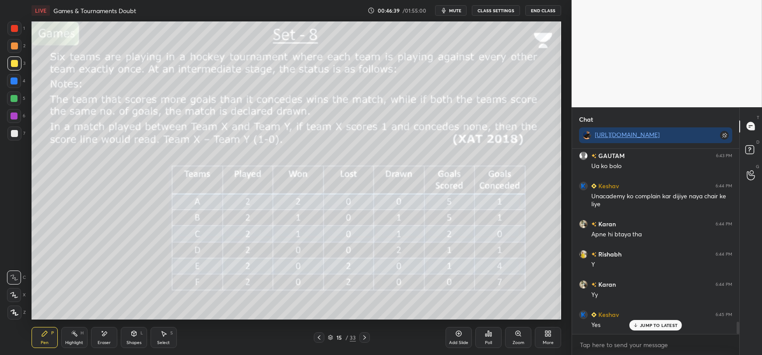
click at [13, 97] on div at bounding box center [14, 98] width 7 height 7
click at [16, 136] on div at bounding box center [14, 133] width 7 height 7
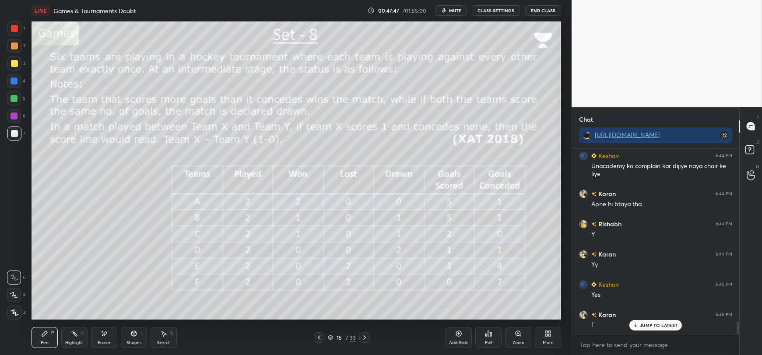
click at [12, 64] on div at bounding box center [14, 63] width 7 height 7
click at [15, 132] on div at bounding box center [14, 133] width 7 height 7
click at [103, 334] on icon at bounding box center [104, 334] width 5 height 4
click at [49, 336] on div "Pen P" at bounding box center [45, 337] width 26 height 21
click at [12, 64] on div at bounding box center [14, 63] width 7 height 7
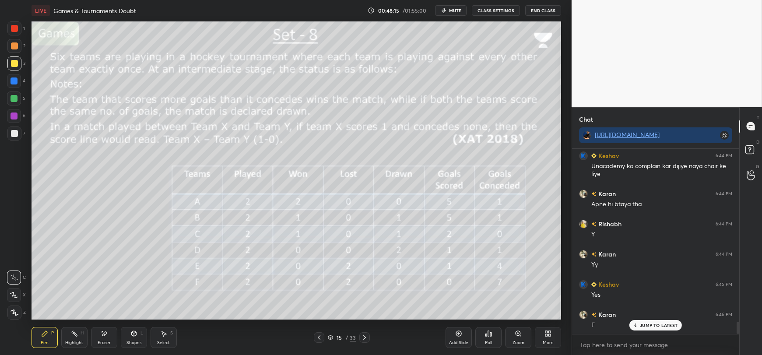
click at [14, 99] on div at bounding box center [14, 98] width 7 height 7
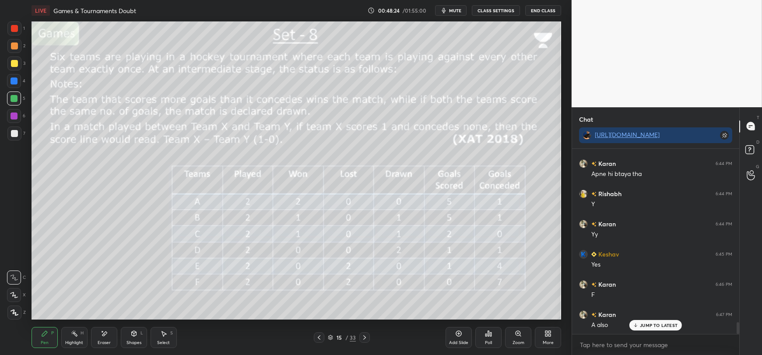
click at [13, 135] on div at bounding box center [14, 133] width 7 height 7
click at [16, 63] on div at bounding box center [14, 63] width 7 height 7
click at [14, 135] on div at bounding box center [14, 133] width 7 height 7
click at [15, 65] on div at bounding box center [14, 63] width 7 height 7
click at [13, 135] on div at bounding box center [14, 133] width 7 height 7
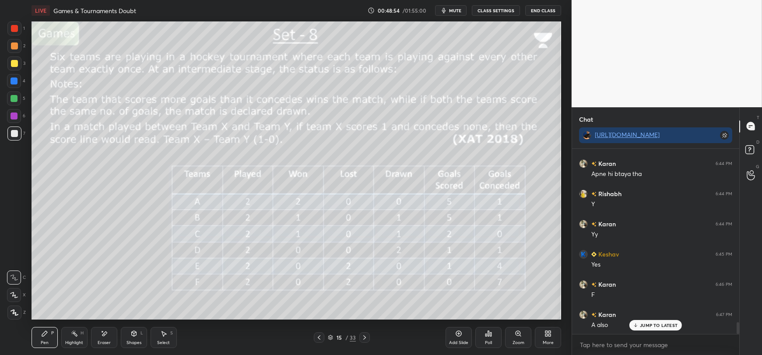
scroll to position [2719, 0]
click at [9, 64] on div at bounding box center [14, 63] width 14 height 14
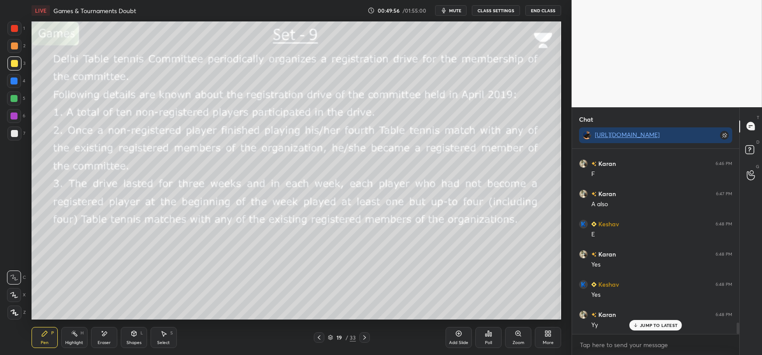
scroll to position [2839, 0]
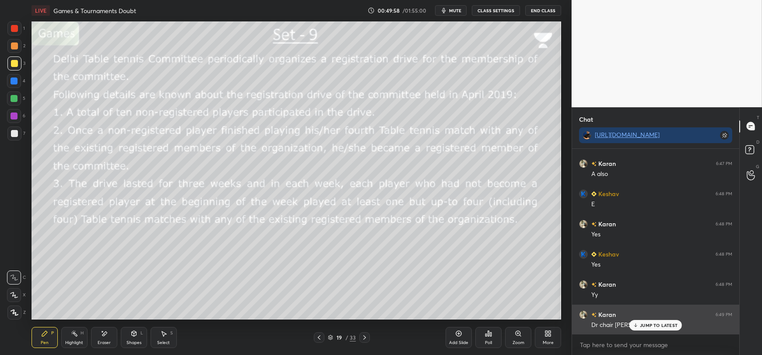
click at [638, 327] on icon at bounding box center [636, 325] width 6 height 5
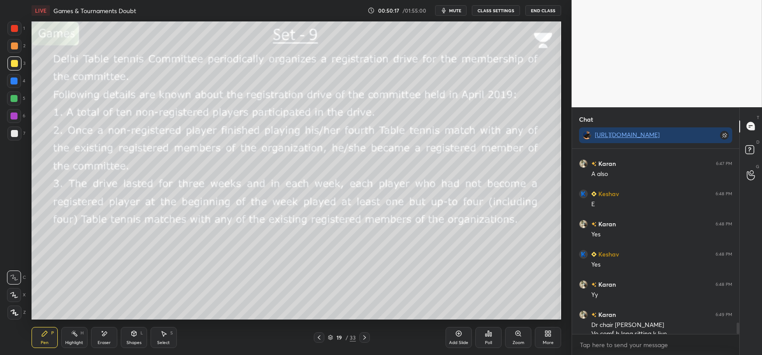
scroll to position [2848, 0]
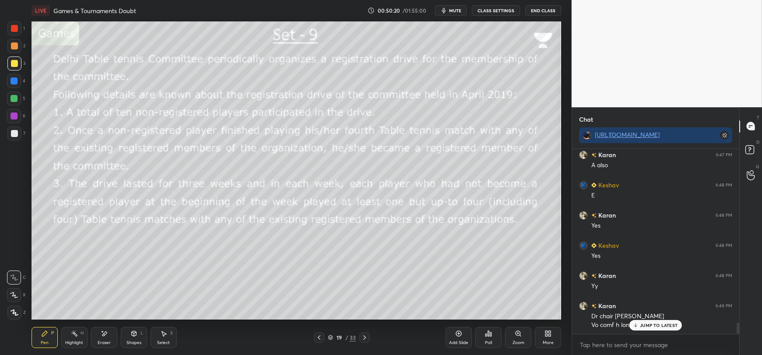
click at [635, 323] on icon at bounding box center [636, 325] width 6 height 5
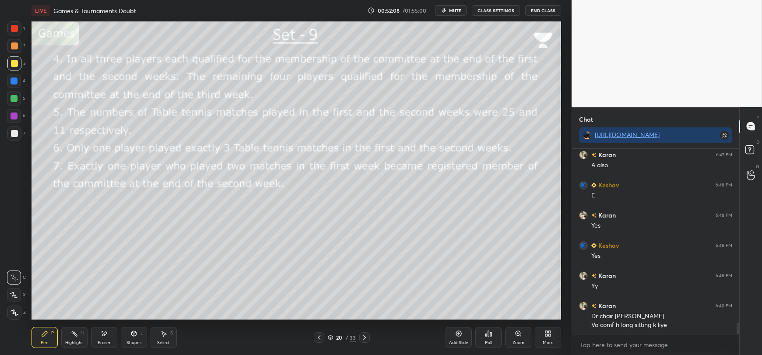
click at [134, 336] on icon at bounding box center [134, 334] width 0 height 3
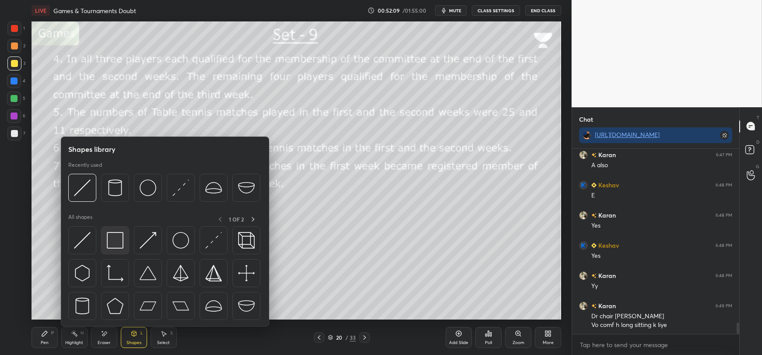
click at [120, 243] on img at bounding box center [115, 240] width 17 height 17
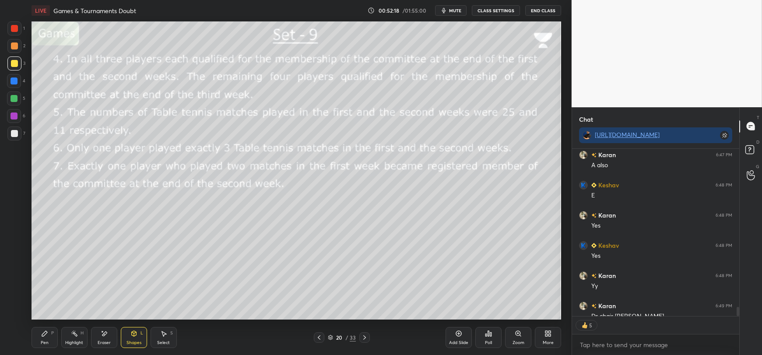
scroll to position [2897, 0]
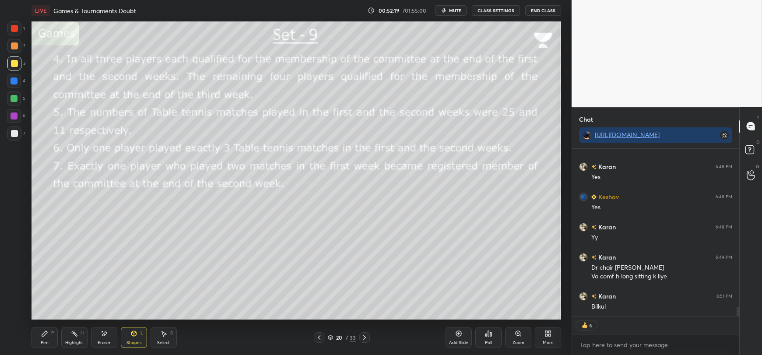
click at [134, 337] on icon at bounding box center [134, 333] width 7 height 7
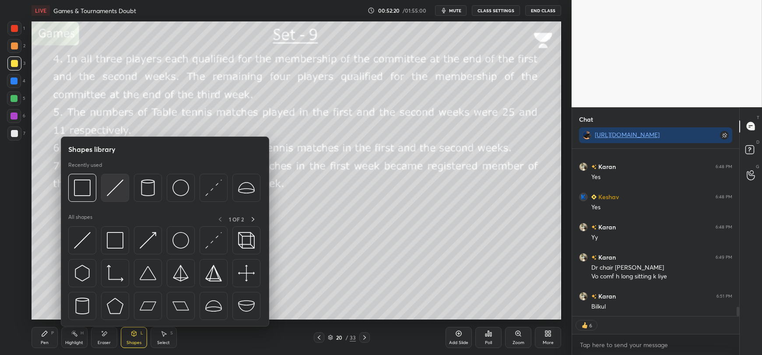
click at [116, 193] on img at bounding box center [115, 188] width 17 height 17
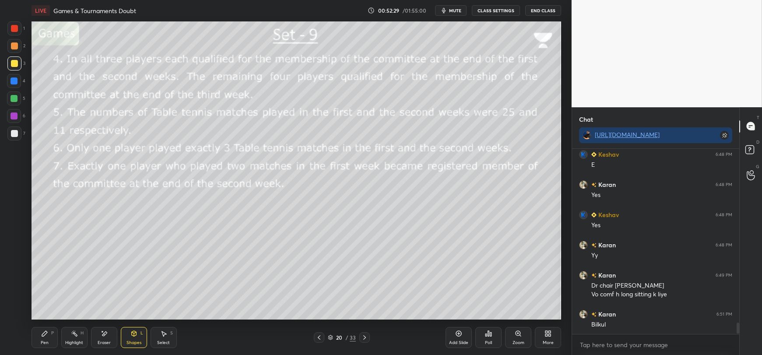
scroll to position [2879, 0]
click at [40, 339] on div "Pen P" at bounding box center [45, 337] width 26 height 21
click at [13, 136] on div at bounding box center [14, 133] width 7 height 7
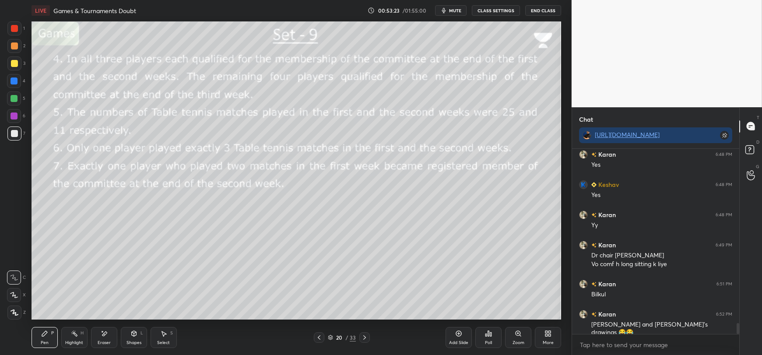
scroll to position [2939, 0]
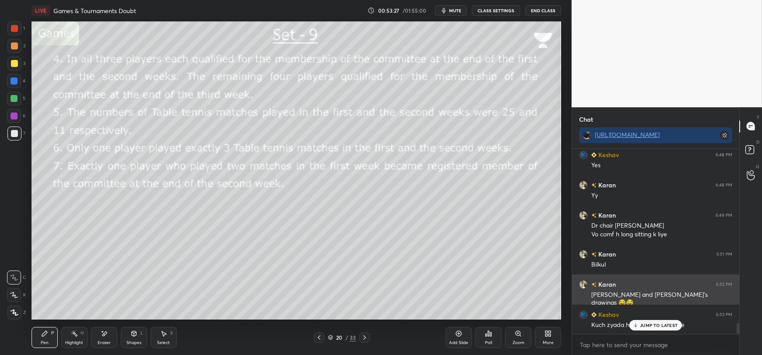
click at [662, 325] on p "JUMP TO LATEST" at bounding box center [659, 325] width 38 height 5
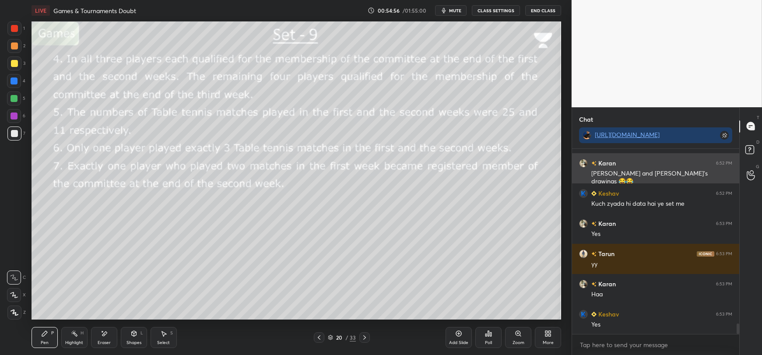
scroll to position [3090, 0]
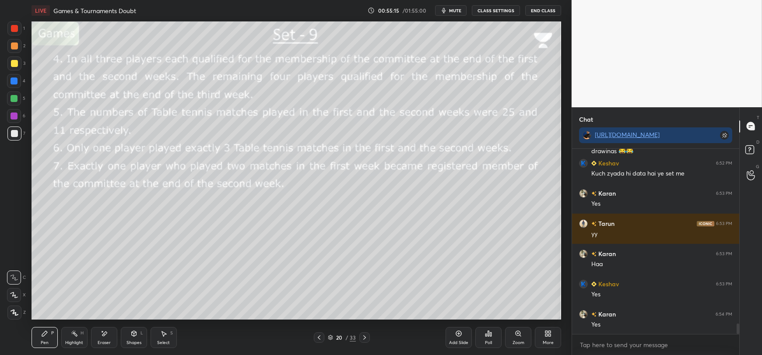
click at [134, 338] on div "Shapes L" at bounding box center [134, 337] width 26 height 21
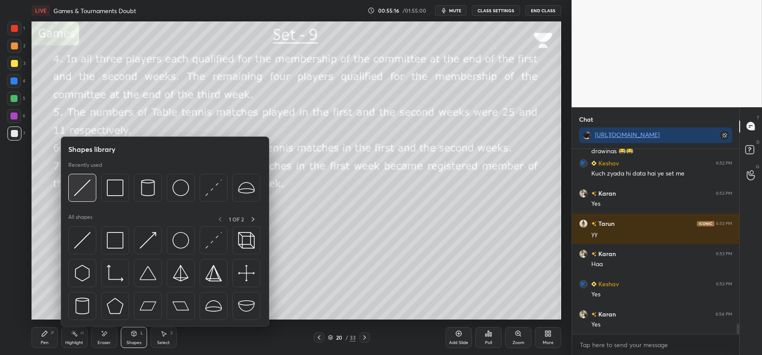
click at [82, 190] on img at bounding box center [82, 188] width 17 height 17
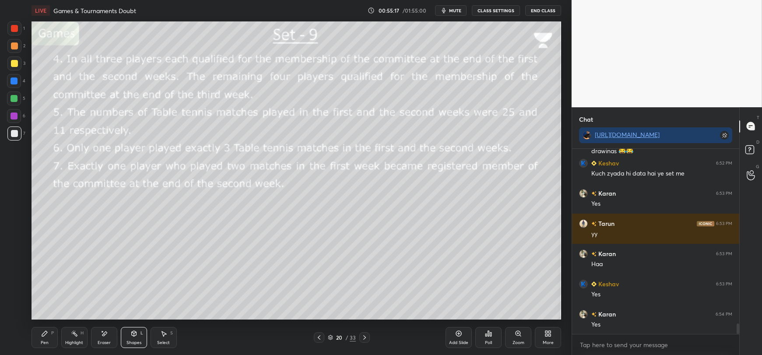
click at [134, 338] on div "Shapes L" at bounding box center [134, 337] width 26 height 21
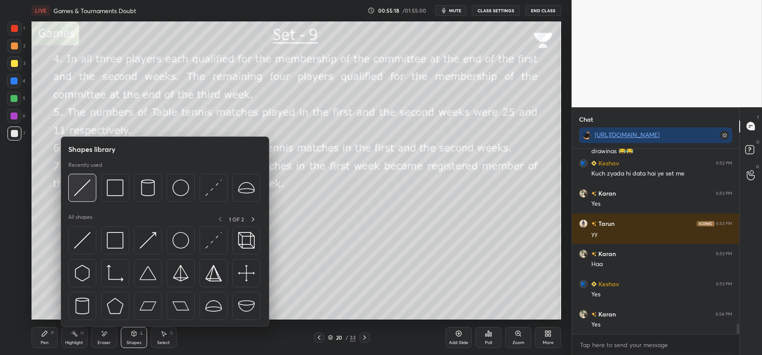
click at [78, 191] on img at bounding box center [82, 188] width 17 height 17
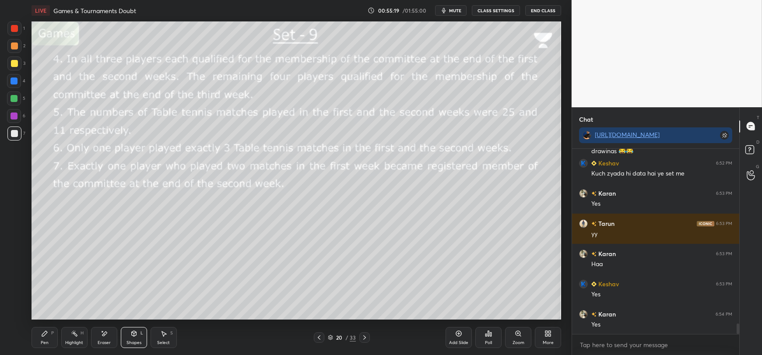
click at [12, 64] on div at bounding box center [14, 63] width 7 height 7
click at [14, 134] on div at bounding box center [14, 133] width 7 height 7
click at [45, 337] on icon at bounding box center [44, 333] width 7 height 7
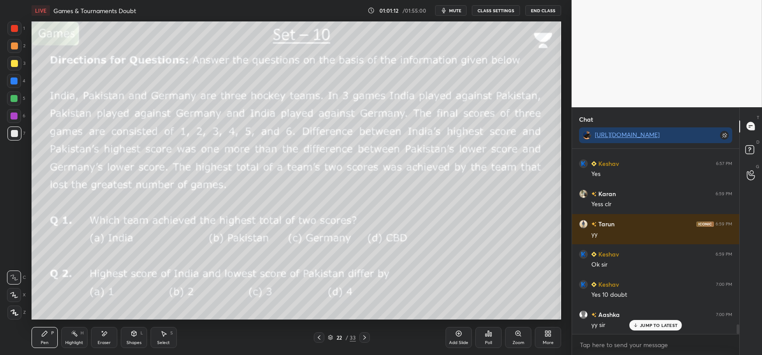
scroll to position [3461, 0]
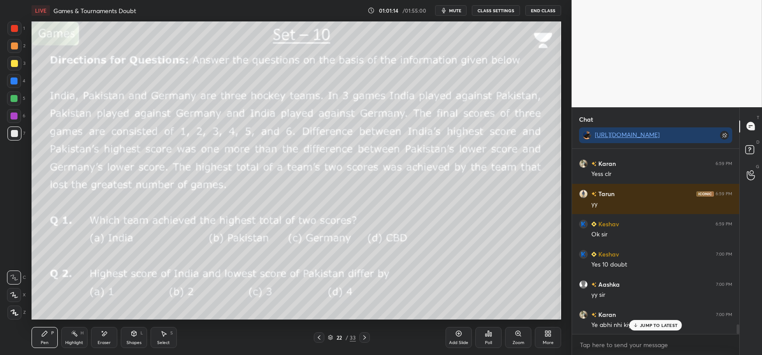
click at [642, 325] on p "JUMP TO LATEST" at bounding box center [659, 325] width 38 height 5
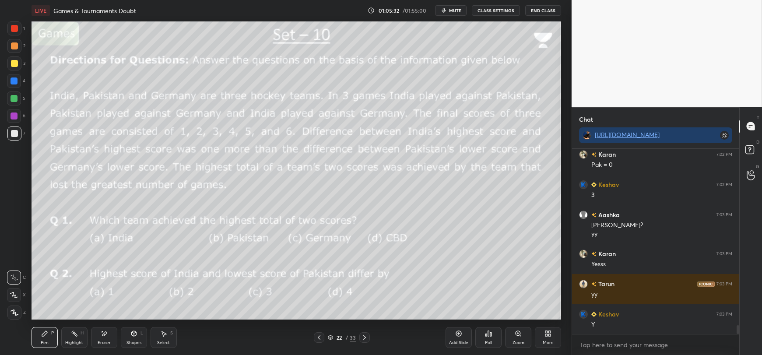
scroll to position [3712, 0]
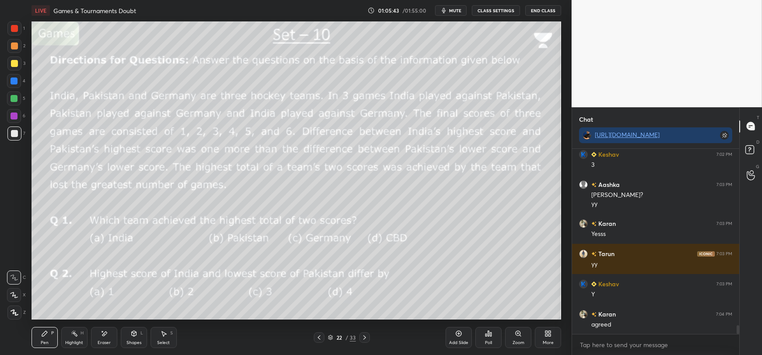
click at [103, 340] on div "Eraser" at bounding box center [104, 337] width 26 height 21
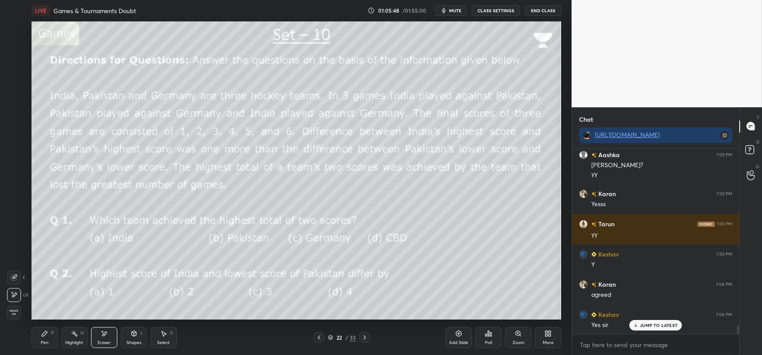
click at [42, 338] on div "Pen P" at bounding box center [45, 337] width 26 height 21
click at [105, 341] on div "Eraser" at bounding box center [104, 343] width 13 height 4
click at [46, 338] on div "Pen P" at bounding box center [45, 337] width 26 height 21
click at [11, 65] on div at bounding box center [14, 63] width 7 height 7
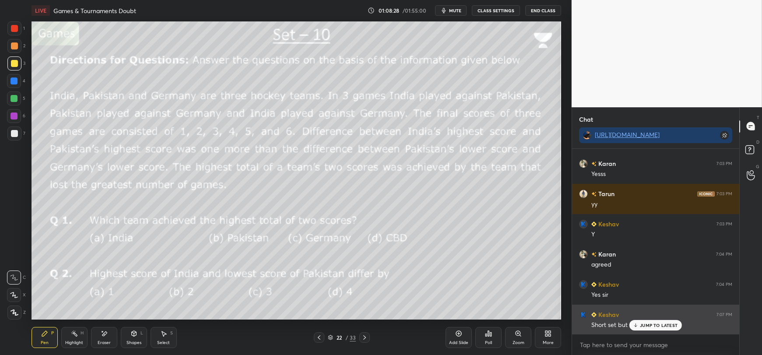
click at [640, 327] on div "JUMP TO LATEST" at bounding box center [656, 325] width 53 height 11
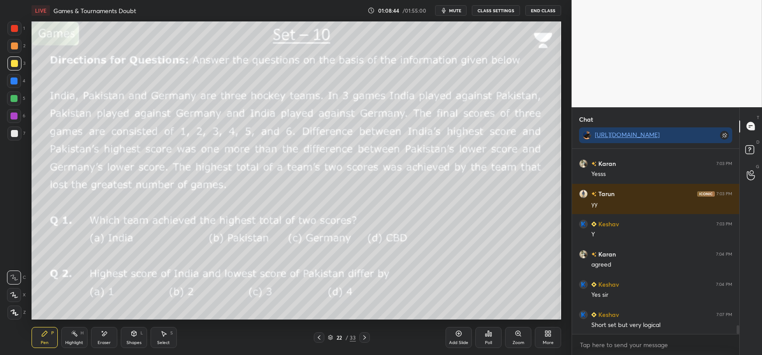
scroll to position [3802, 0]
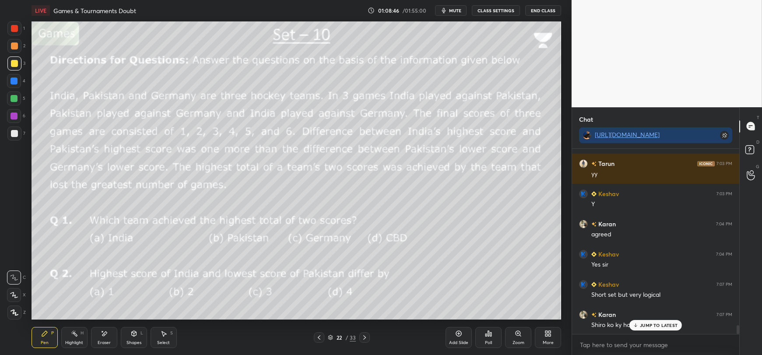
click at [643, 328] on p "JUMP TO LATEST" at bounding box center [659, 325] width 38 height 5
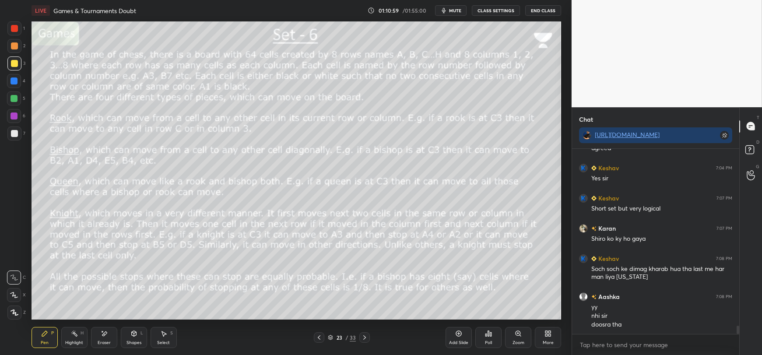
scroll to position [3918, 0]
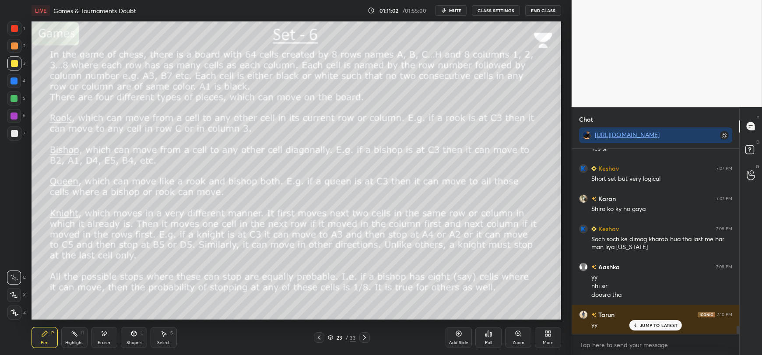
click at [647, 325] on p "JUMP TO LATEST" at bounding box center [659, 325] width 38 height 5
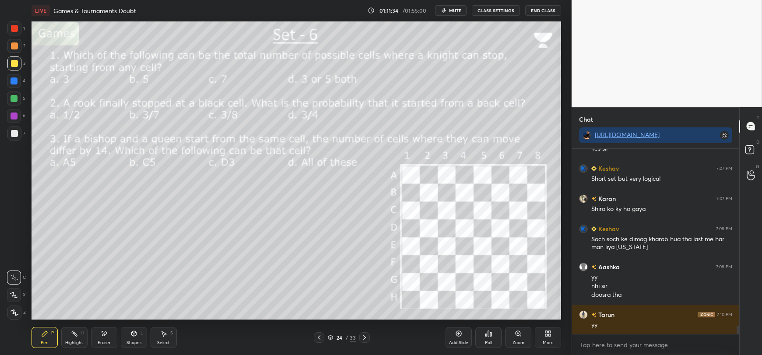
scroll to position [3949, 0]
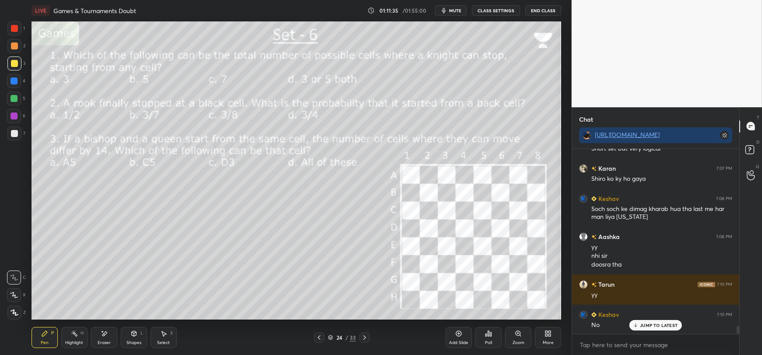
click at [14, 82] on div at bounding box center [14, 81] width 7 height 7
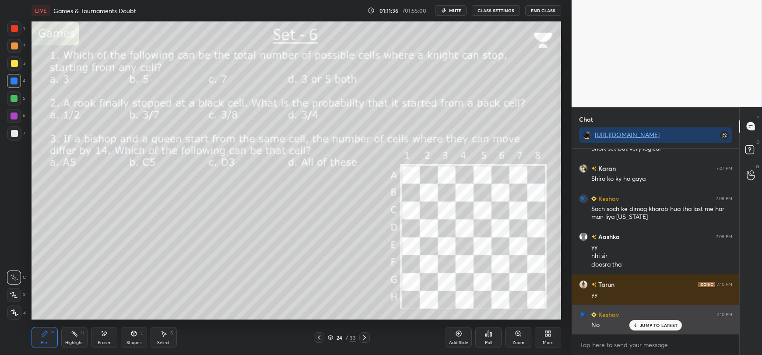
click at [661, 325] on p "JUMP TO LATEST" at bounding box center [659, 325] width 38 height 5
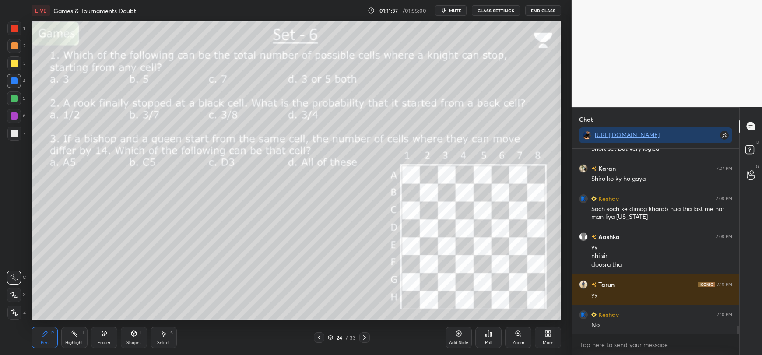
scroll to position [3979, 0]
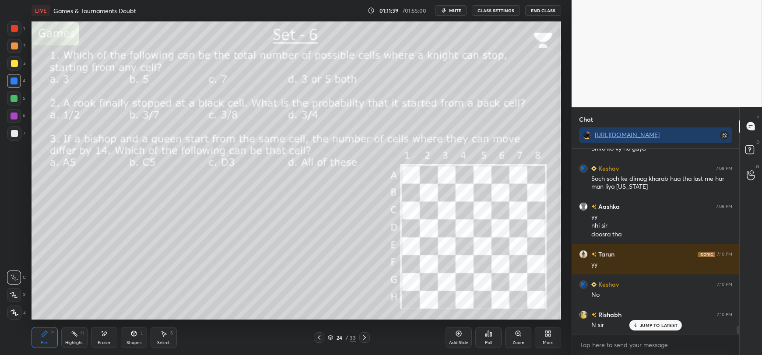
click at [646, 328] on p "JUMP TO LATEST" at bounding box center [659, 325] width 38 height 5
click at [15, 101] on div at bounding box center [14, 98] width 7 height 7
click at [13, 118] on div at bounding box center [14, 116] width 7 height 7
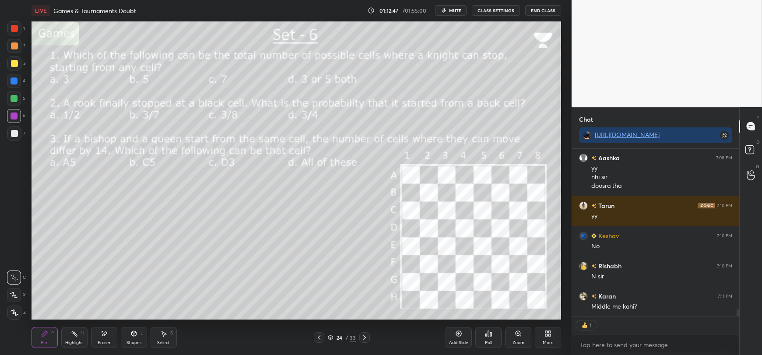
click at [105, 339] on div "Eraser" at bounding box center [104, 337] width 26 height 21
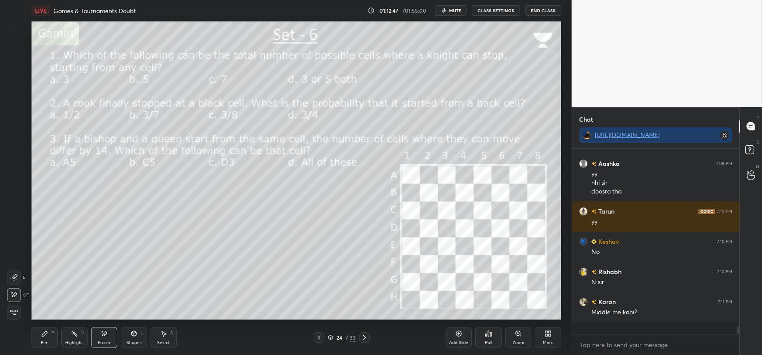
scroll to position [4009, 0]
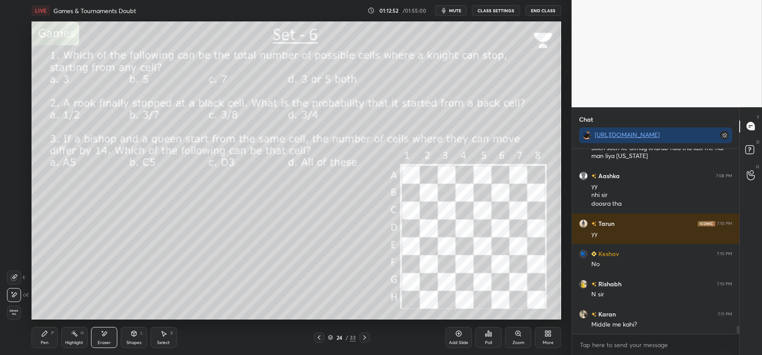
click at [40, 339] on div "Pen P" at bounding box center [45, 337] width 26 height 21
click at [106, 340] on div "Eraser" at bounding box center [104, 337] width 26 height 21
click at [46, 338] on div "Pen P" at bounding box center [45, 337] width 26 height 21
click at [101, 339] on div "Eraser" at bounding box center [104, 337] width 26 height 21
click at [42, 337] on icon at bounding box center [44, 333] width 7 height 7
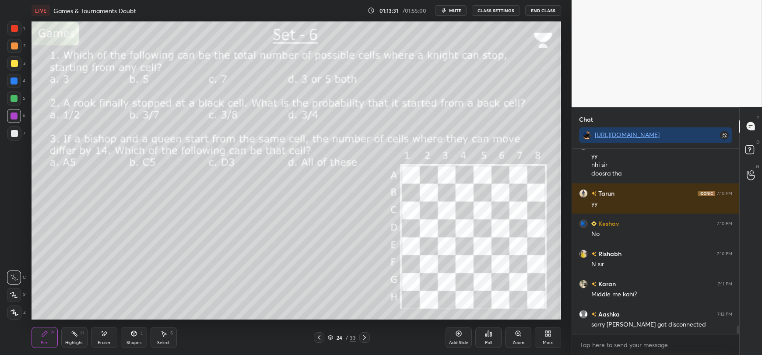
scroll to position [4069, 0]
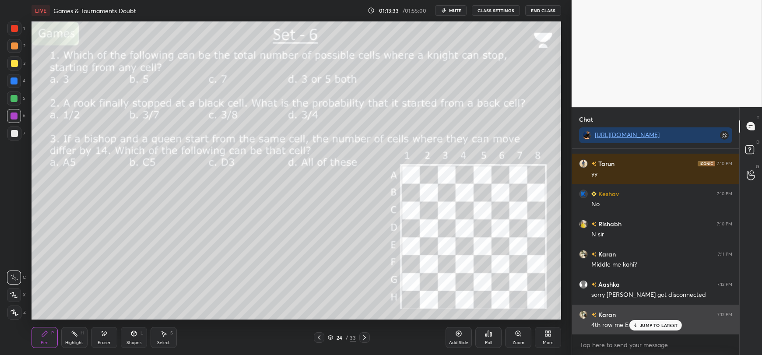
click at [639, 325] on icon at bounding box center [636, 325] width 6 height 5
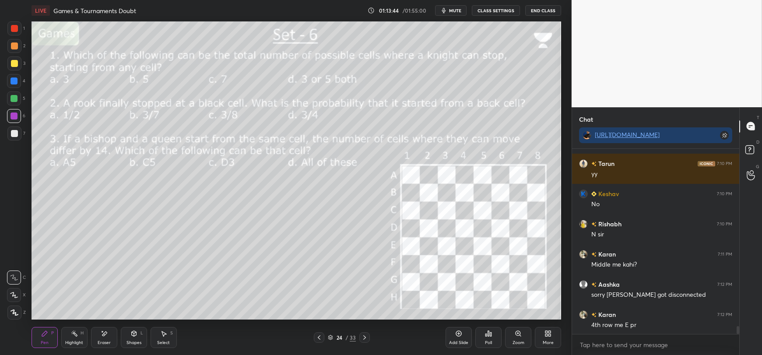
click at [101, 338] on div "Eraser" at bounding box center [104, 337] width 26 height 21
click at [43, 336] on icon at bounding box center [44, 333] width 5 height 5
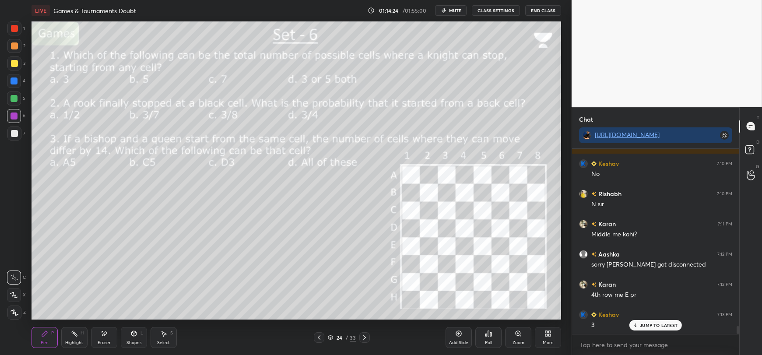
click at [658, 325] on p "JUMP TO LATEST" at bounding box center [659, 325] width 38 height 5
click at [13, 82] on div at bounding box center [14, 81] width 7 height 7
click at [13, 297] on icon at bounding box center [14, 295] width 8 height 6
click at [17, 98] on div at bounding box center [14, 98] width 7 height 7
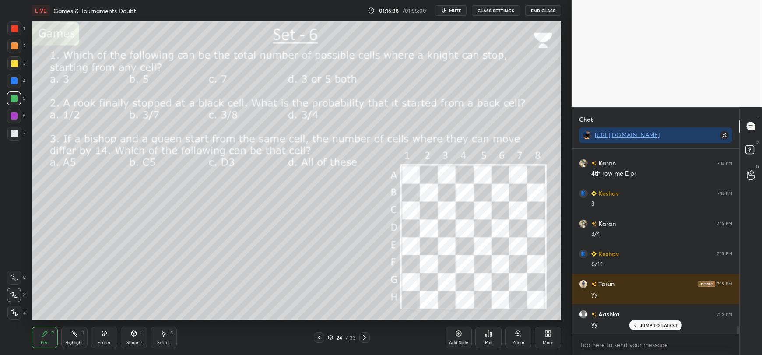
scroll to position [4251, 0]
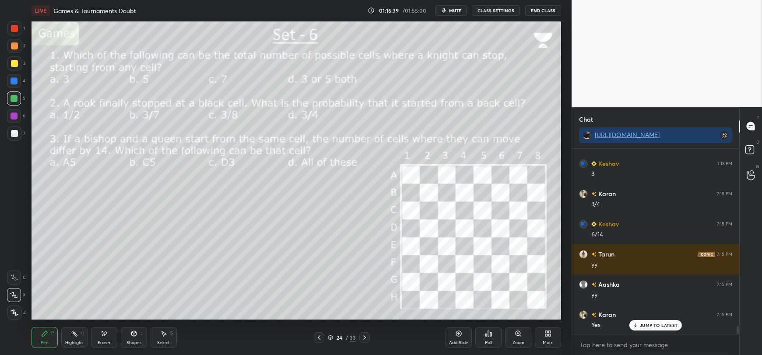
click at [105, 339] on div "Eraser" at bounding box center [104, 337] width 26 height 21
click at [42, 339] on div "Pen P" at bounding box center [45, 337] width 26 height 21
click at [105, 338] on div "Eraser" at bounding box center [104, 337] width 26 height 21
click at [39, 340] on div "Pen P" at bounding box center [45, 337] width 26 height 21
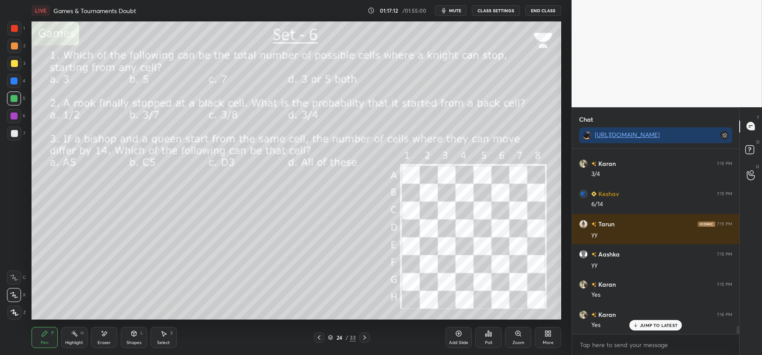
scroll to position [4312, 0]
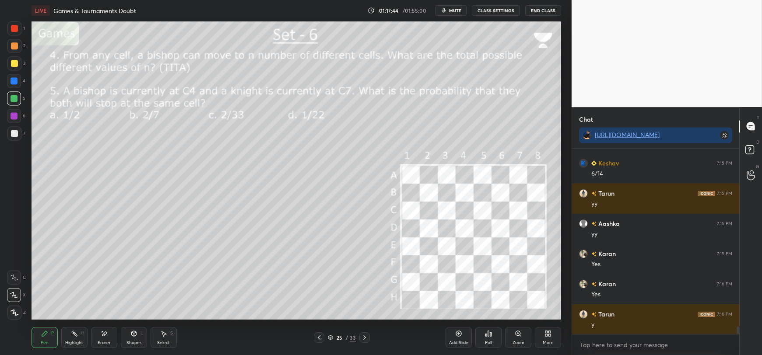
click at [12, 85] on div at bounding box center [14, 81] width 14 height 14
click at [13, 100] on div at bounding box center [14, 98] width 7 height 7
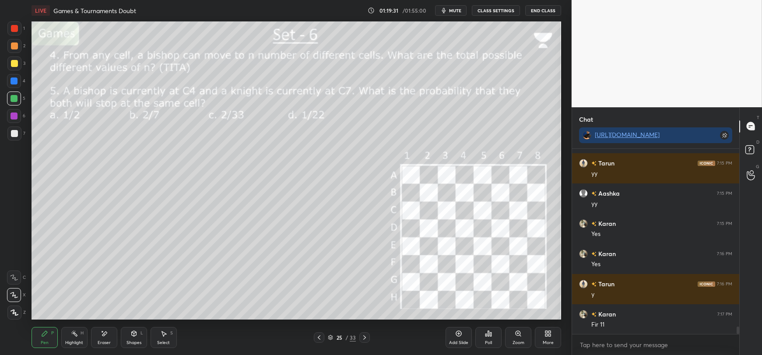
scroll to position [4372, 0]
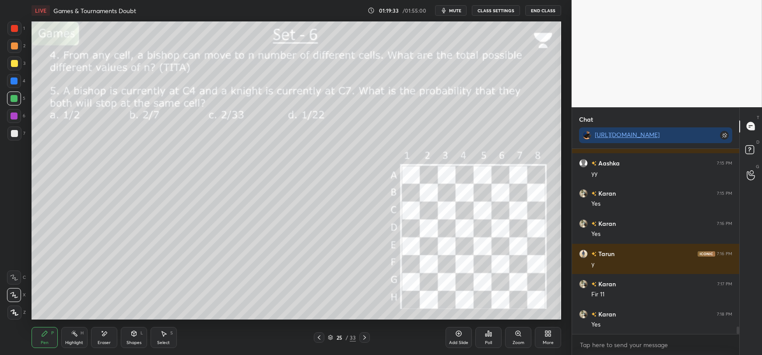
click at [110, 337] on div "Eraser" at bounding box center [104, 337] width 26 height 21
click at [15, 312] on span "Erase all" at bounding box center [13, 313] width 13 height 6
click at [10, 80] on div at bounding box center [14, 81] width 14 height 14
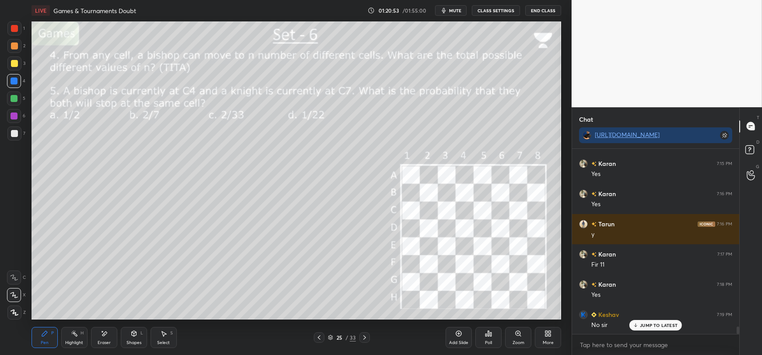
type textarea "x"
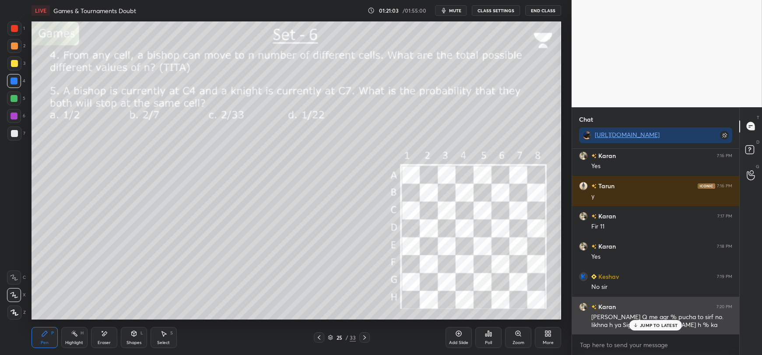
click at [642, 325] on p "JUMP TO LATEST" at bounding box center [659, 325] width 38 height 5
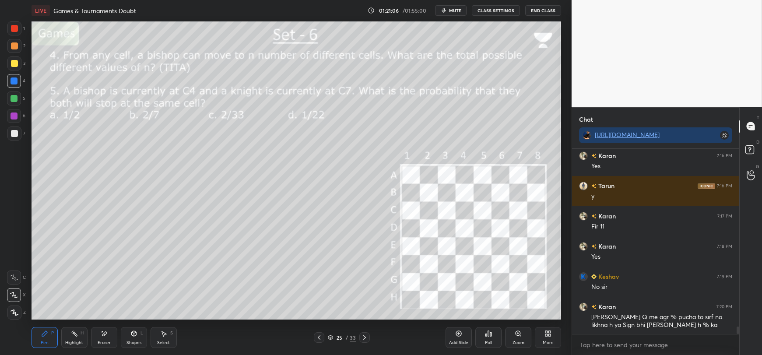
click at [14, 80] on div at bounding box center [14, 81] width 7 height 7
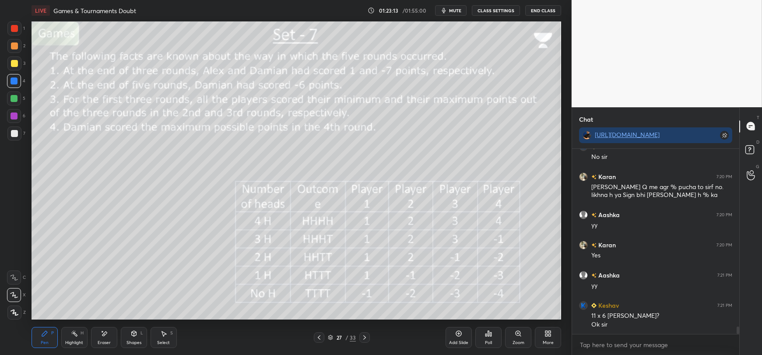
scroll to position [4600, 0]
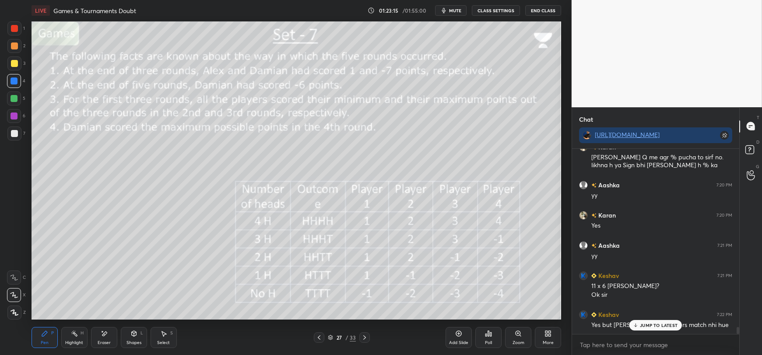
click at [638, 323] on icon at bounding box center [636, 325] width 6 height 5
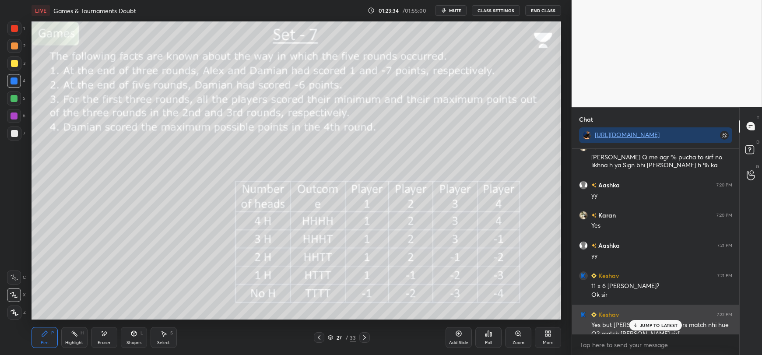
scroll to position [4609, 0]
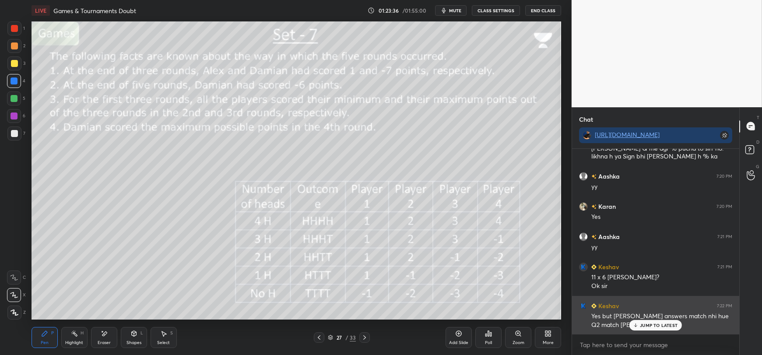
click at [635, 326] on icon at bounding box center [636, 326] width 3 height 1
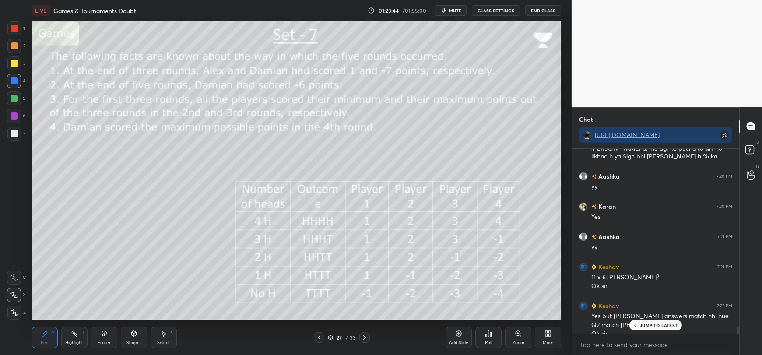
scroll to position [4617, 0]
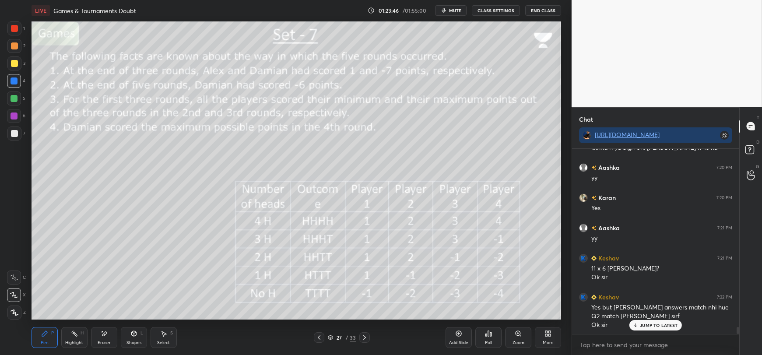
click at [663, 328] on p "JUMP TO LATEST" at bounding box center [659, 325] width 38 height 5
click at [10, 137] on div at bounding box center [14, 134] width 14 height 14
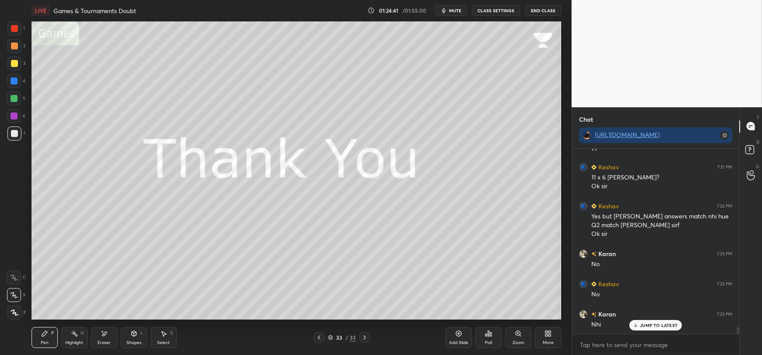
scroll to position [4738, 0]
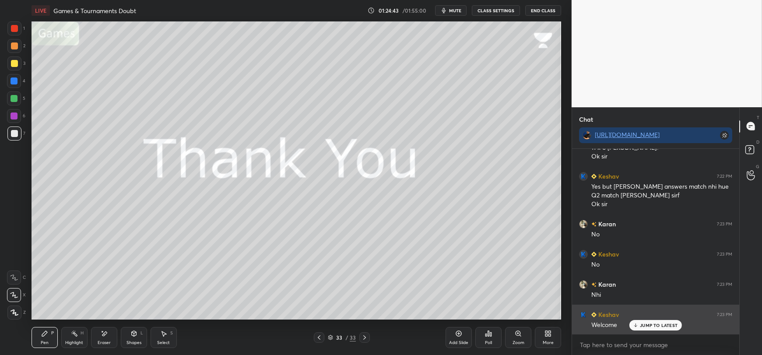
click at [645, 326] on p "JUMP TO LATEST" at bounding box center [659, 325] width 38 height 5
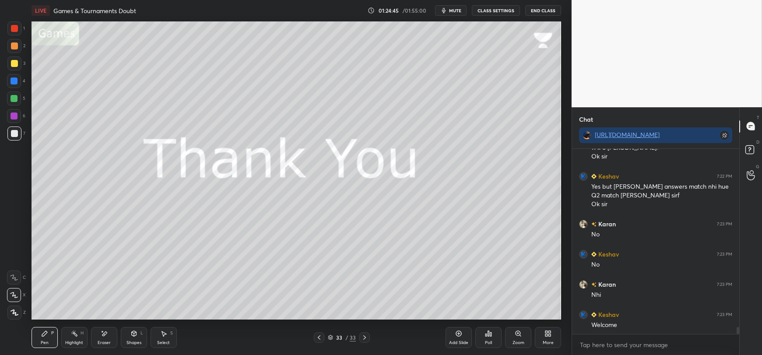
scroll to position [4768, 0]
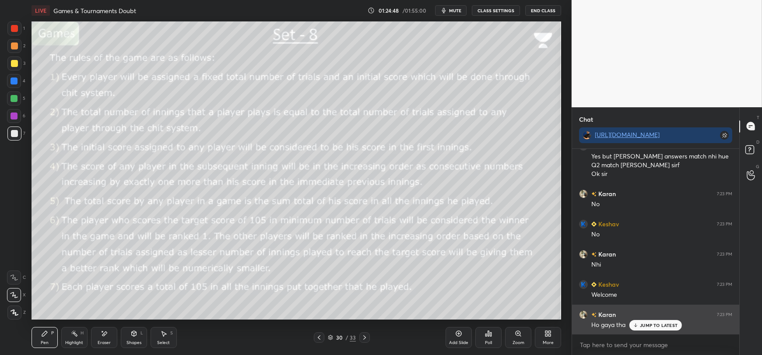
click at [638, 325] on icon at bounding box center [636, 325] width 6 height 5
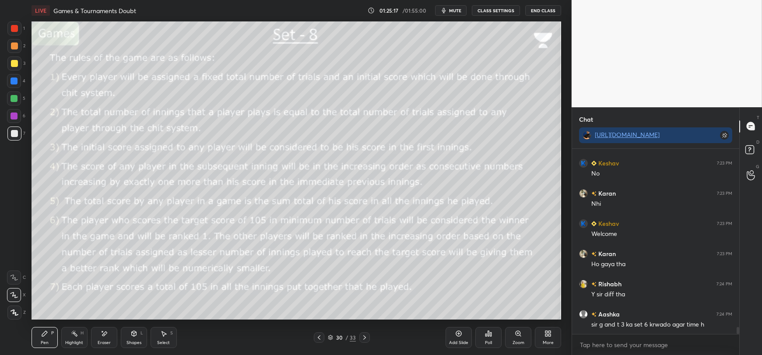
scroll to position [4860, 0]
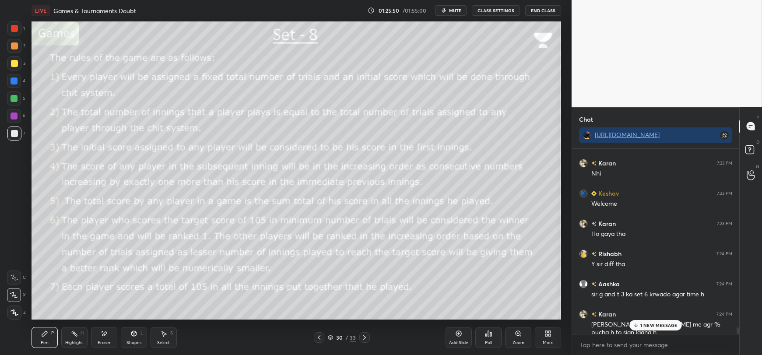
scroll to position [4920, 0]
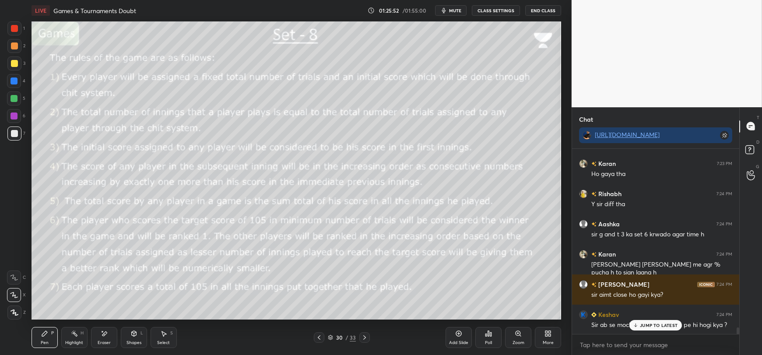
click at [650, 328] on p "JUMP TO LATEST" at bounding box center [659, 325] width 38 height 5
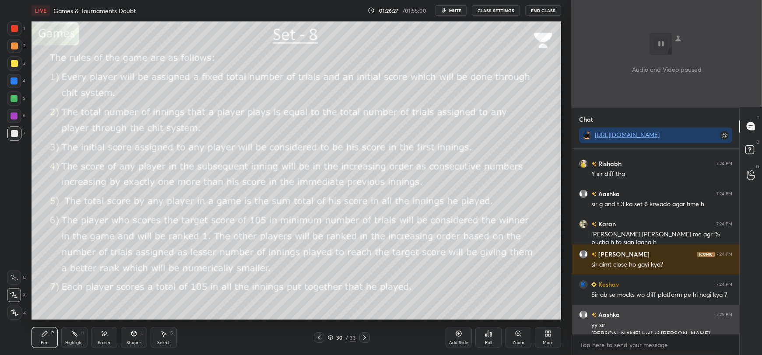
scroll to position [4959, 0]
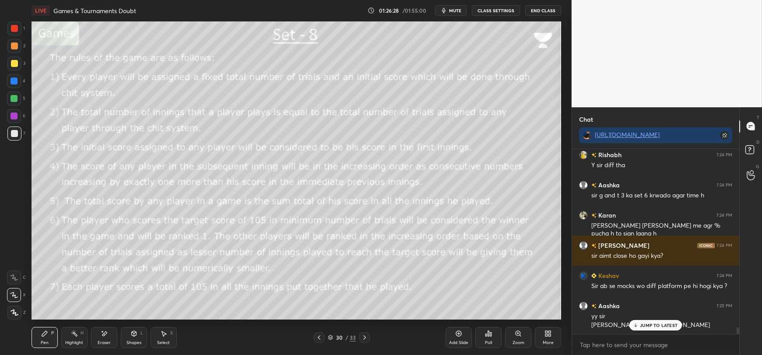
click at [640, 329] on div "JUMP TO LATEST" at bounding box center [656, 325] width 53 height 11
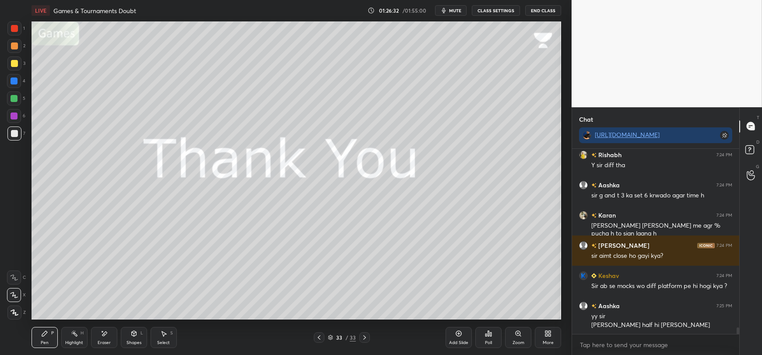
click at [552, 339] on div "More" at bounding box center [548, 337] width 26 height 21
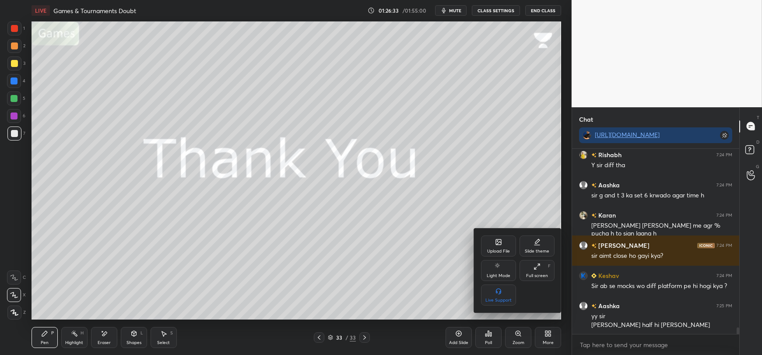
click at [504, 242] on div "Upload File" at bounding box center [498, 246] width 35 height 21
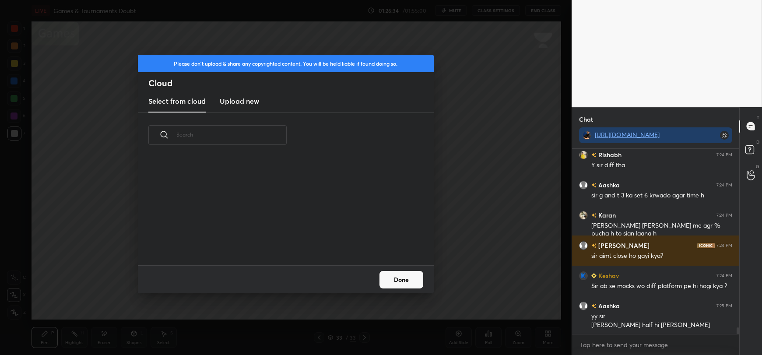
scroll to position [108, 281]
click at [233, 103] on h3 "Upload new" at bounding box center [239, 101] width 39 height 11
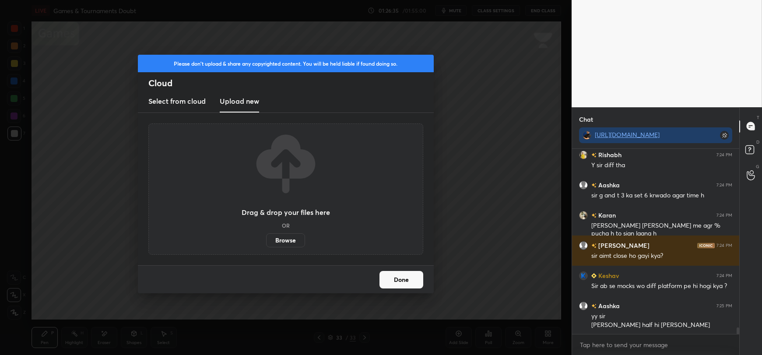
click at [281, 240] on label "Browse" at bounding box center [285, 240] width 39 height 14
click at [266, 240] on input "Browse" at bounding box center [266, 240] width 0 height 14
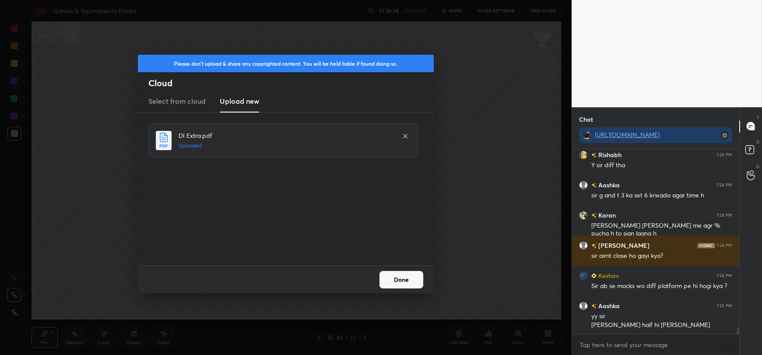
drag, startPoint x: 397, startPoint y: 275, endPoint x: 414, endPoint y: 275, distance: 17.1
click at [398, 275] on button "Done" at bounding box center [402, 280] width 44 height 18
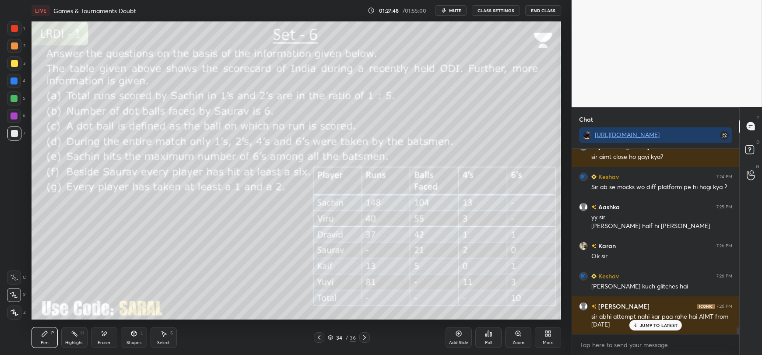
scroll to position [5087, 0]
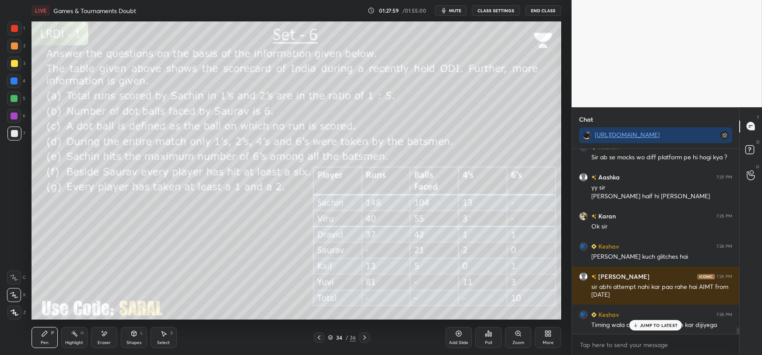
click at [638, 324] on icon at bounding box center [636, 325] width 6 height 5
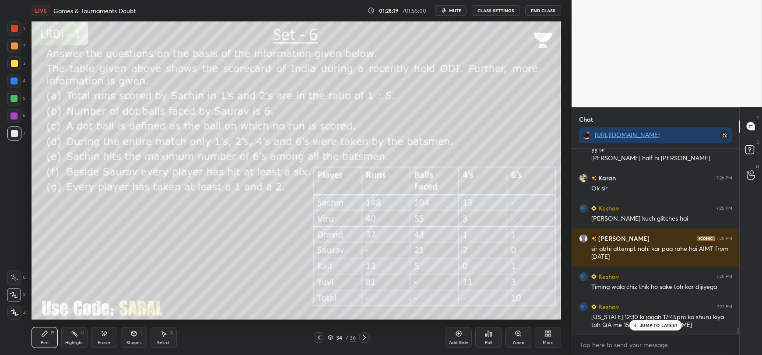
click at [635, 327] on icon at bounding box center [636, 325] width 6 height 5
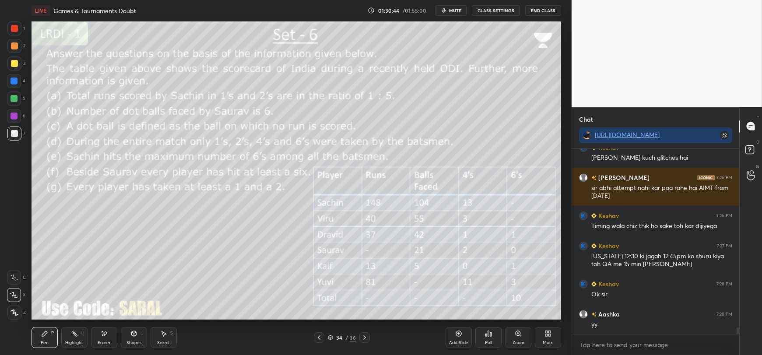
scroll to position [5216, 0]
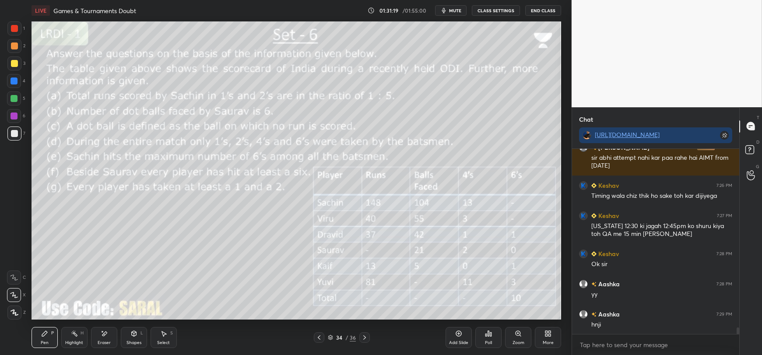
click at [100, 339] on div "Eraser" at bounding box center [104, 337] width 26 height 21
click at [42, 335] on icon at bounding box center [44, 333] width 5 height 5
click at [99, 337] on div "Eraser" at bounding box center [104, 337] width 26 height 21
click at [41, 335] on icon at bounding box center [44, 333] width 7 height 7
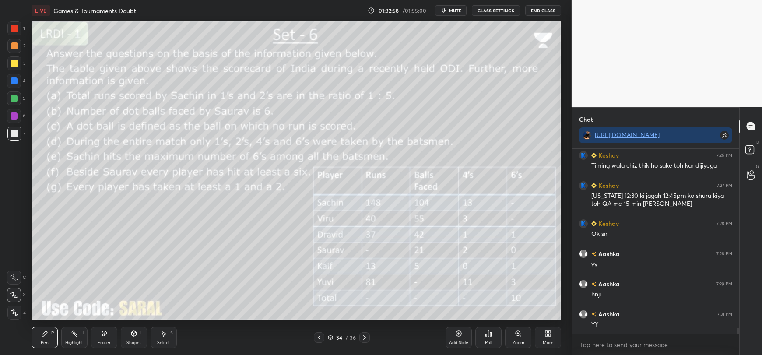
click at [104, 339] on div "Eraser" at bounding box center [104, 337] width 26 height 21
click at [46, 338] on div "Pen P" at bounding box center [45, 337] width 26 height 21
click at [17, 64] on div at bounding box center [14, 63] width 7 height 7
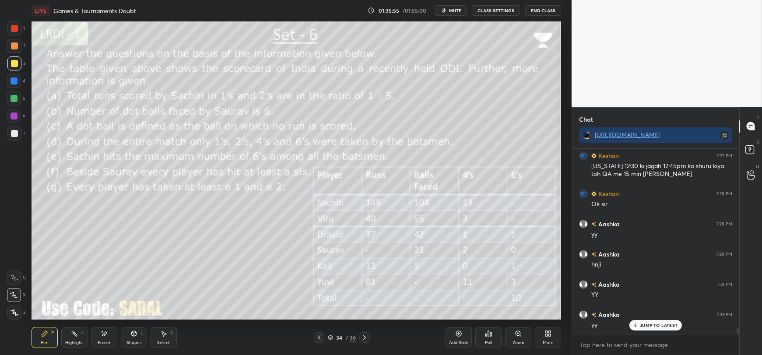
scroll to position [5315, 0]
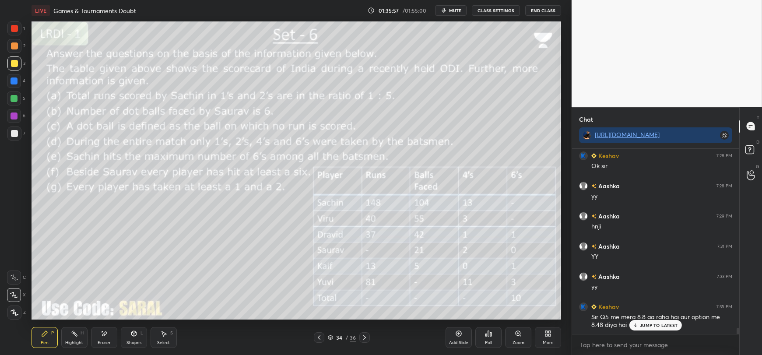
click at [646, 324] on p "JUMP TO LATEST" at bounding box center [659, 325] width 38 height 5
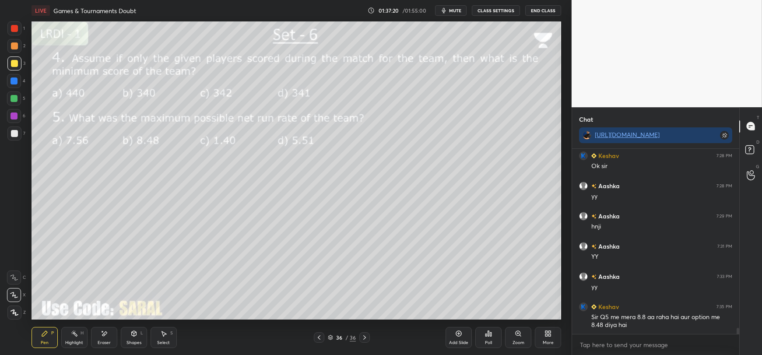
scroll to position [5345, 0]
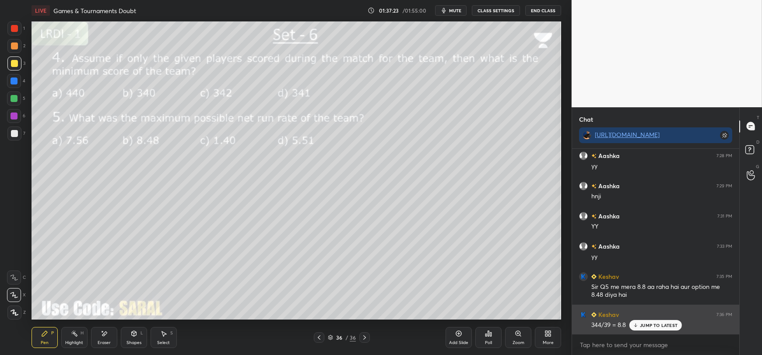
click at [639, 325] on div "JUMP TO LATEST" at bounding box center [656, 325] width 53 height 11
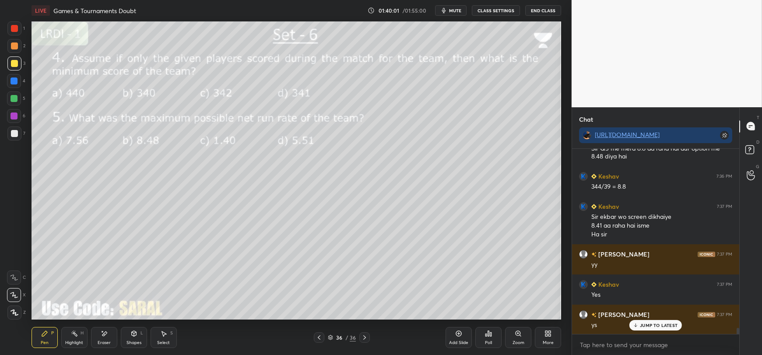
scroll to position [5513, 0]
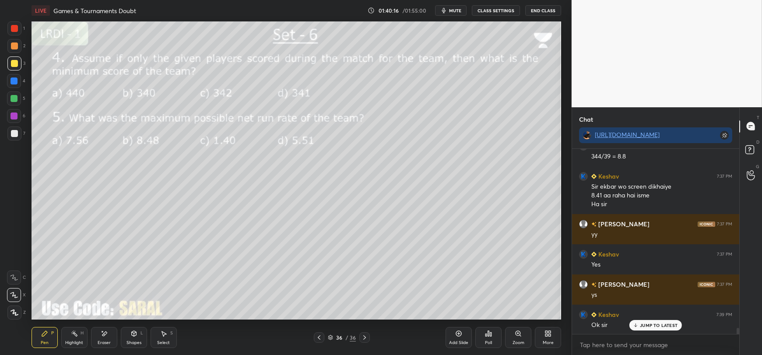
click at [651, 329] on div "JUMP TO LATEST" at bounding box center [656, 325] width 53 height 11
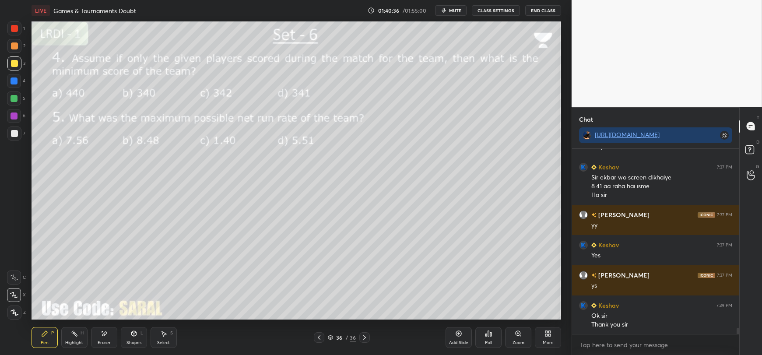
click at [542, 11] on button "End Class" at bounding box center [544, 10] width 36 height 11
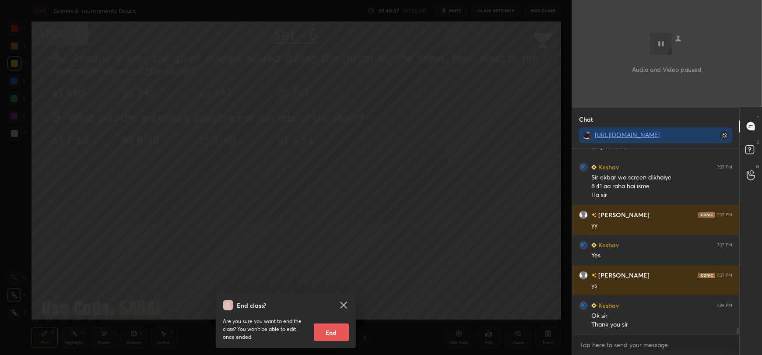
click at [327, 331] on button "End" at bounding box center [331, 333] width 35 height 18
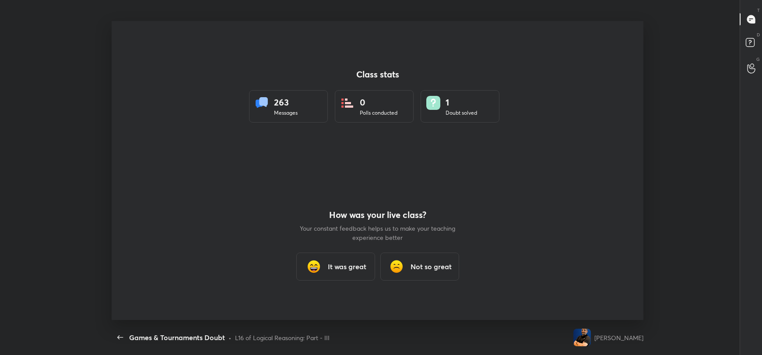
scroll to position [0, 0]
click at [336, 273] on div "It was great" at bounding box center [335, 267] width 79 height 28
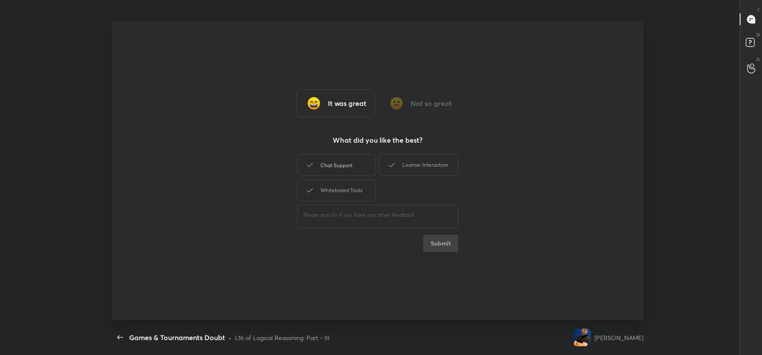
click at [352, 166] on div "Chat Support" at bounding box center [336, 165] width 79 height 22
click at [392, 164] on icon at bounding box center [392, 165] width 11 height 11
click at [368, 193] on div "Whiteboard Tools" at bounding box center [336, 191] width 79 height 22
click at [439, 237] on button "Submit" at bounding box center [441, 244] width 35 height 18
